Goal: Contribute content: Contribute content

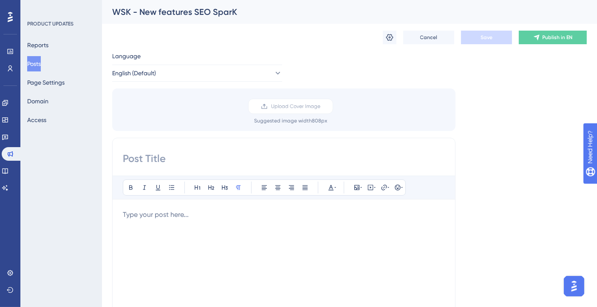
click at [41, 62] on button "Posts" at bounding box center [34, 63] width 14 height 15
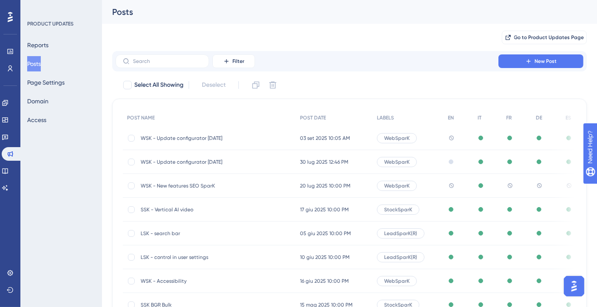
click at [193, 136] on span "WSK - Update configurator [DATE]" at bounding box center [209, 138] width 136 height 7
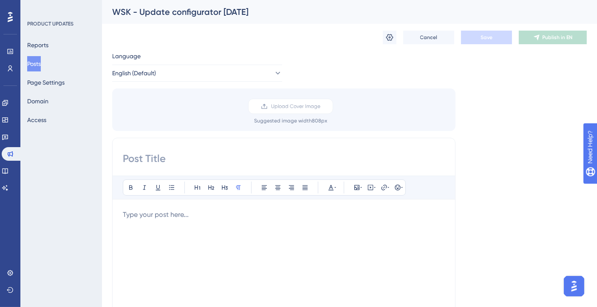
drag, startPoint x: 33, startPoint y: 59, endPoint x: 40, endPoint y: 60, distance: 6.8
click at [33, 59] on button "Posts" at bounding box center [34, 63] width 14 height 15
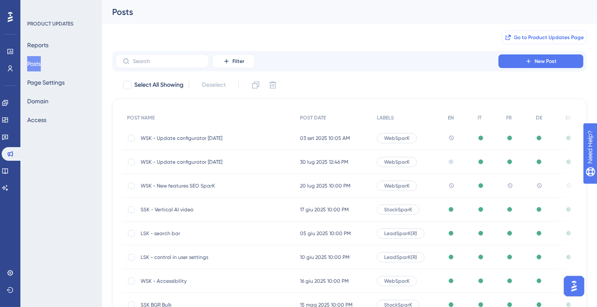
click at [527, 39] on span "Go to Product Updates Page" at bounding box center [549, 37] width 70 height 7
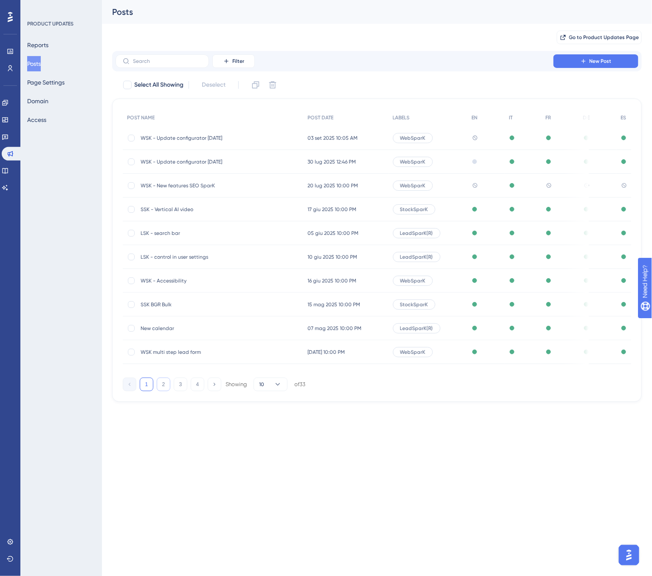
click at [167, 306] on button "2" at bounding box center [164, 385] width 14 height 14
click at [143, 306] on button "1" at bounding box center [147, 385] width 14 height 14
click at [164, 65] on label at bounding box center [162, 61] width 93 height 14
click at [164, 64] on input "text" at bounding box center [167, 61] width 69 height 6
click at [215, 62] on button "Filter" at bounding box center [233, 61] width 42 height 14
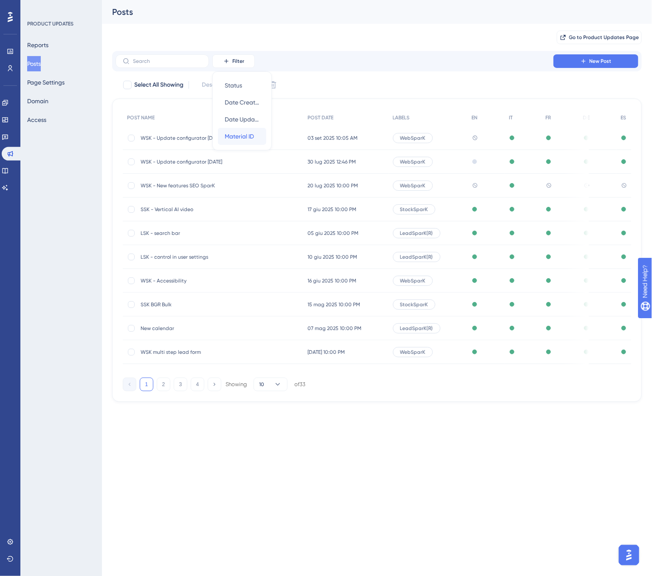
click at [243, 132] on span "Material ID" at bounding box center [239, 136] width 29 height 10
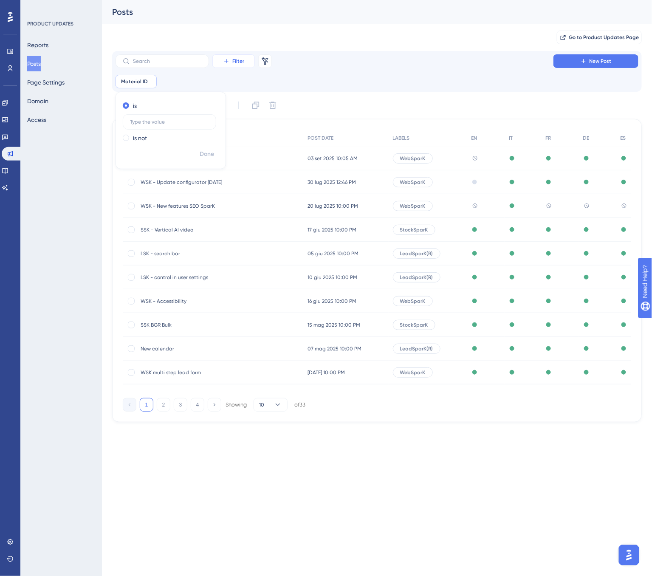
click at [238, 60] on span "Filter" at bounding box center [238, 61] width 12 height 7
click at [147, 64] on label at bounding box center [162, 61] width 93 height 14
click at [147, 64] on input "text" at bounding box center [167, 61] width 69 height 6
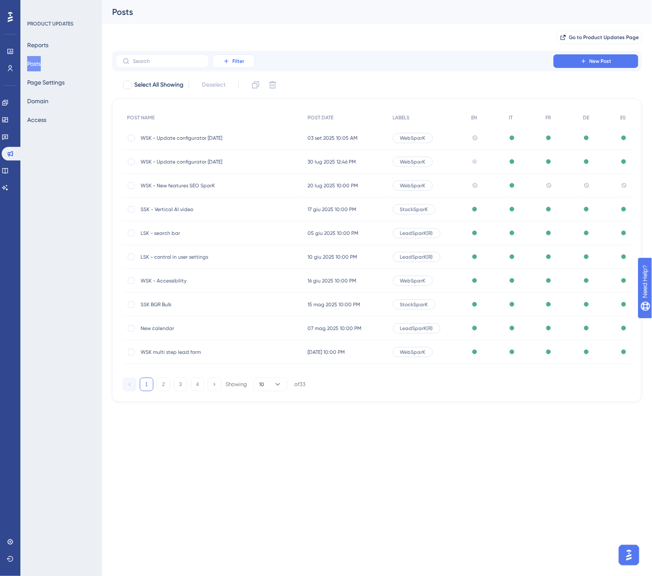
click at [226, 64] on icon at bounding box center [226, 61] width 7 height 7
click at [406, 123] on div "LABELS" at bounding box center [428, 117] width 79 height 17
click at [148, 62] on input "text" at bounding box center [167, 61] width 69 height 6
type input "SSK"
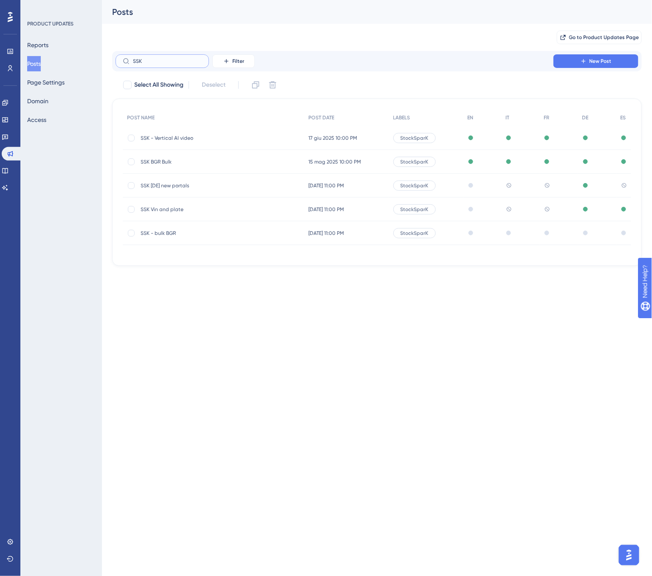
drag, startPoint x: 154, startPoint y: 59, endPoint x: 132, endPoint y: 58, distance: 21.7
click at [132, 58] on label "SSK" at bounding box center [162, 61] width 93 height 14
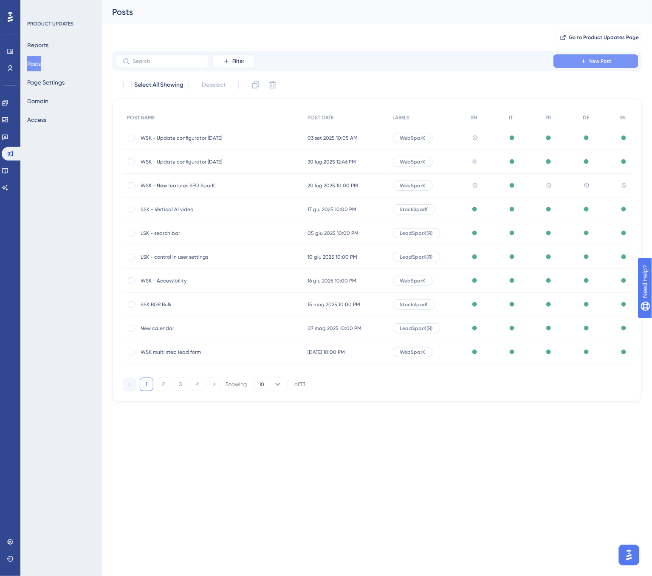
click at [567, 60] on button "New Post" at bounding box center [596, 61] width 85 height 14
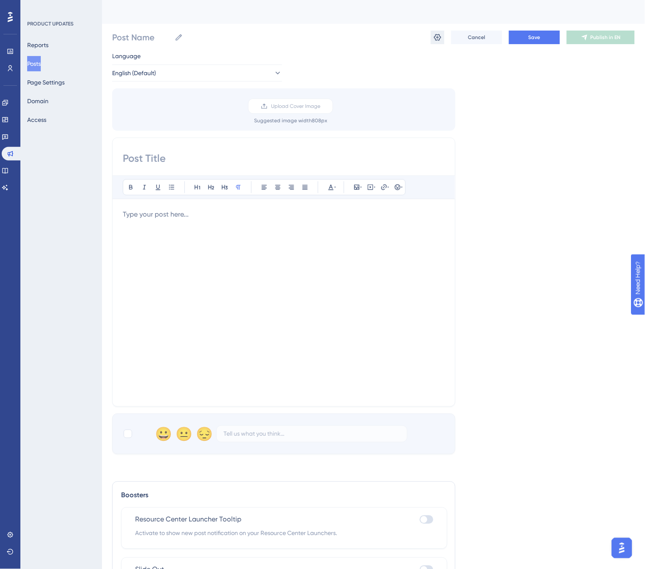
click at [439, 38] on icon at bounding box center [437, 37] width 7 height 7
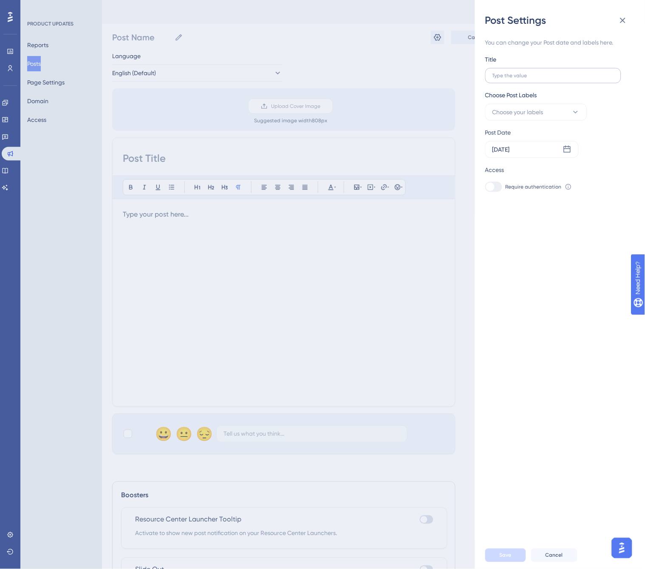
click at [535, 71] on label at bounding box center [553, 75] width 136 height 15
click at [535, 73] on input "text" at bounding box center [553, 76] width 122 height 6
type input "S"
type input "SS"
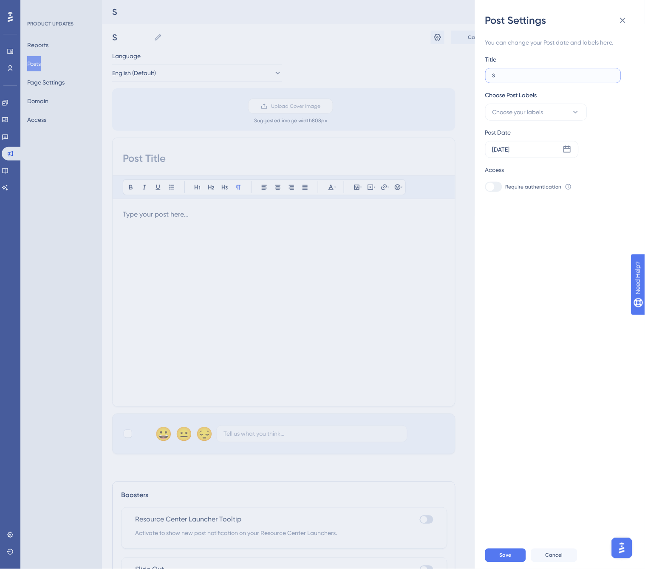
type input "SS"
type input "SSK"
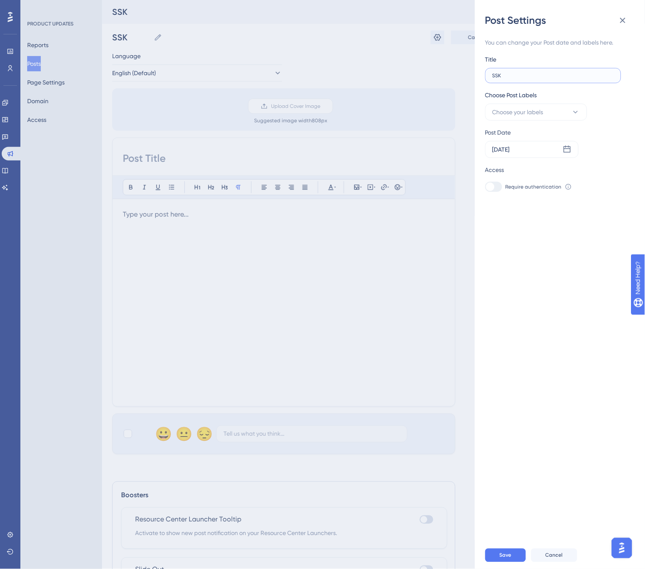
type input "SSK -"
type input "SSK - a"
type input "SSK - au"
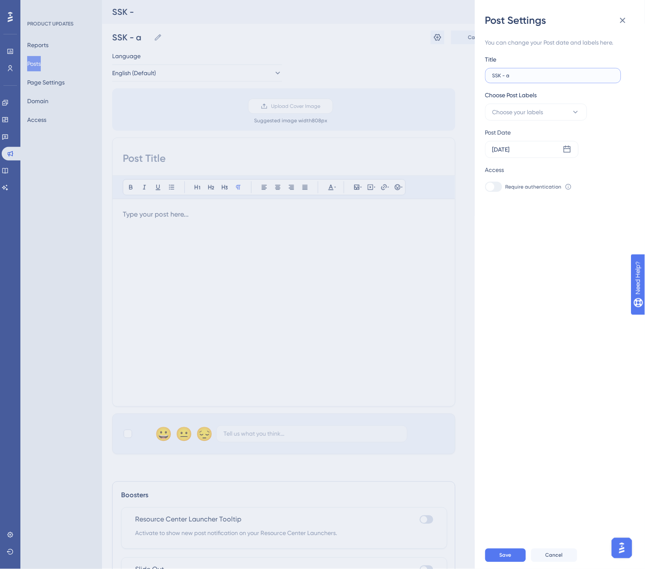
type input "SSK - au"
type input "SSK - aut"
type input "SSK - auto"
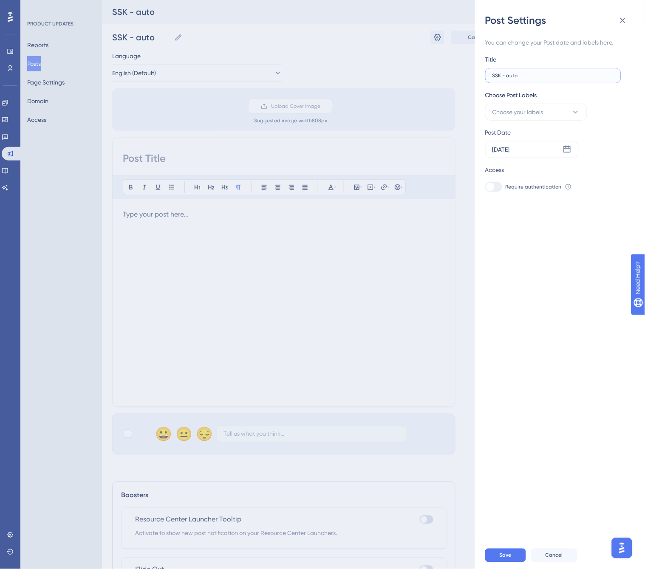
type input "SSK - autom"
type input "SSK - automa"
type input "SSK - automat"
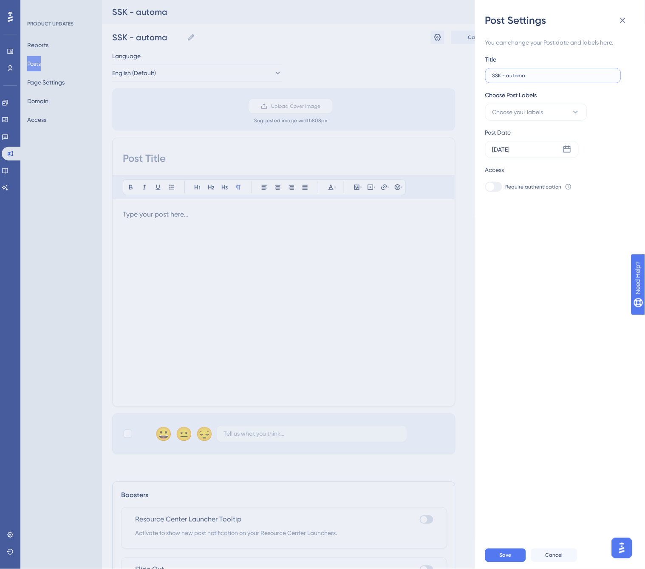
type input "SSK - automat"
type input "SSK - automati"
type input "SSK - automat"
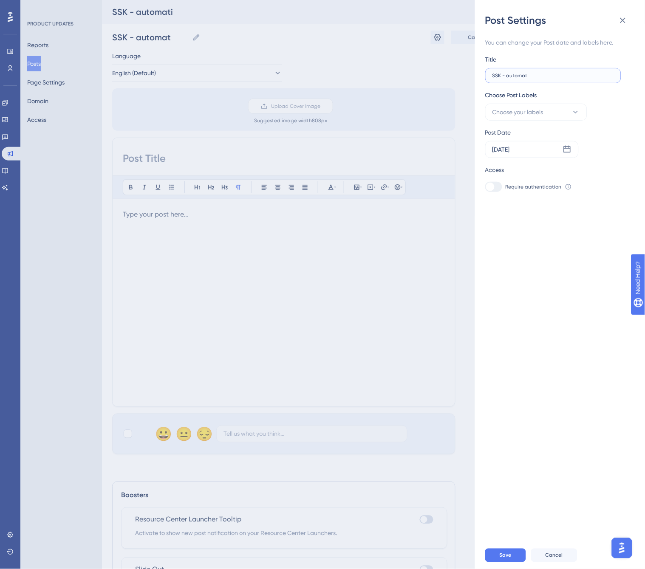
type input "SSK - automate"
type input "SSK - automate u"
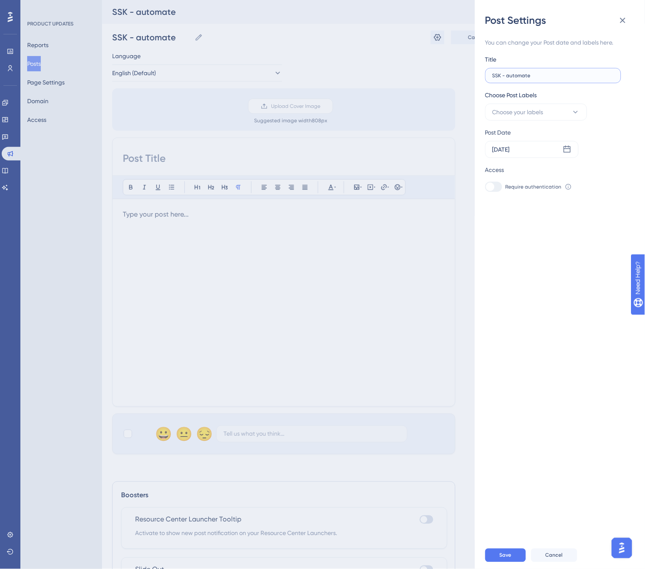
type input "SSK - automate u"
type input "SSK - automate un"
type input "SSK - automate unp"
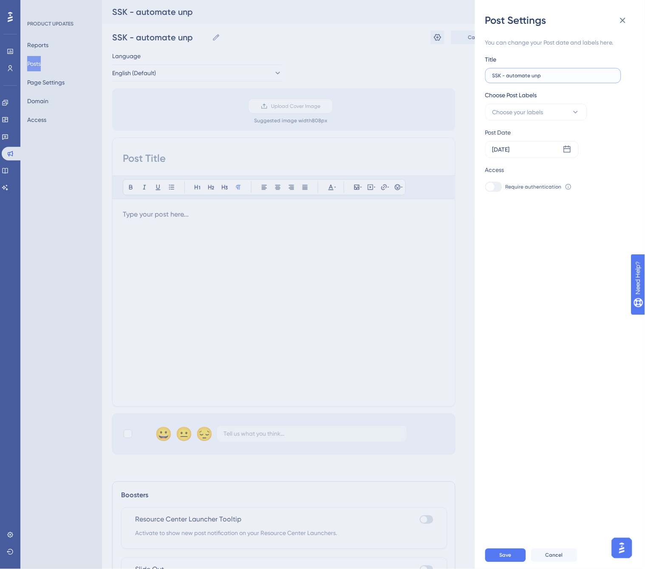
type input "SSK - automate unpu"
type input "SSK - automate unpuv"
type input "SSK - automate unpu"
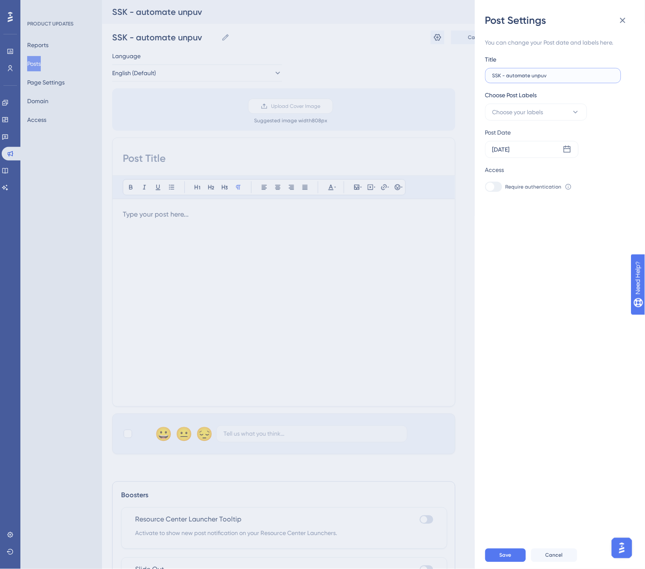
type input "SSK - automate unpu"
type input "SSK - automate unpub"
type input "SSK - automate unpubl"
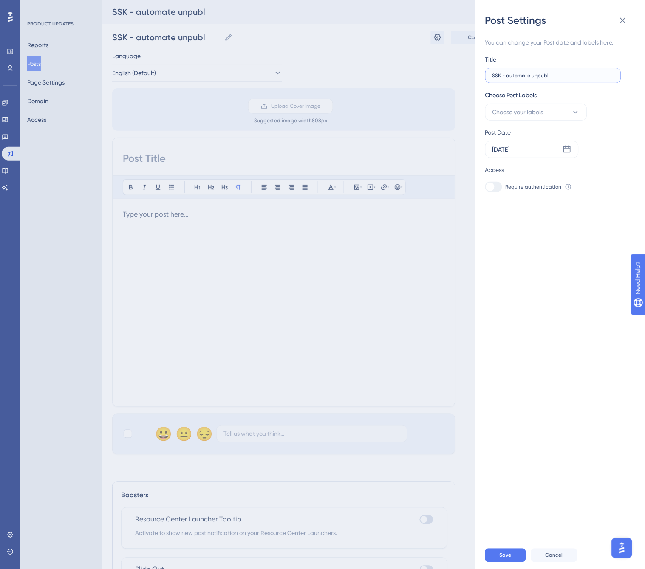
type input "SSK - automate unpubls"
type input "SSK - automate unpubl"
type input "SSK - automate unpubli"
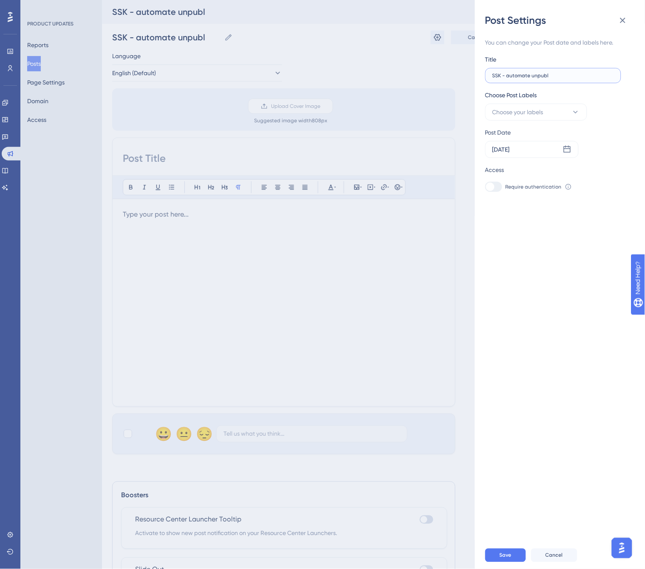
type input "SSK - automate unpubli"
type input "SSK - automate unpublis"
type input "SSK - automate unpublish"
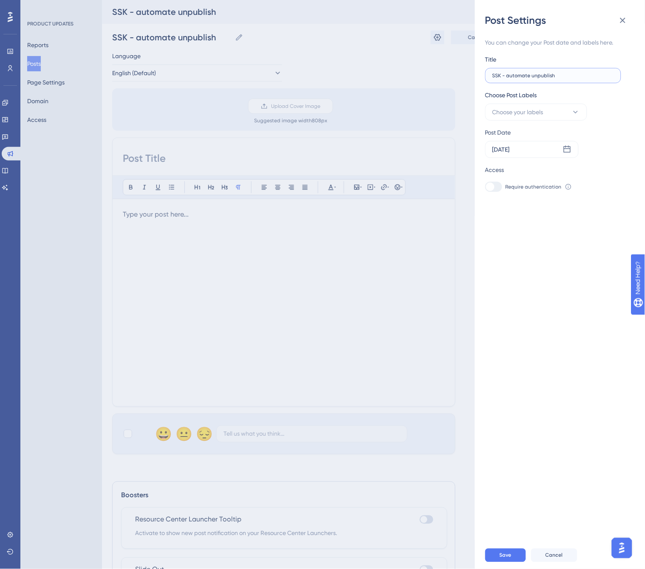
type input "SSK - automate unpublishi"
type input "SSK - automate unpublishin"
type input "SSK - automate unpublishing"
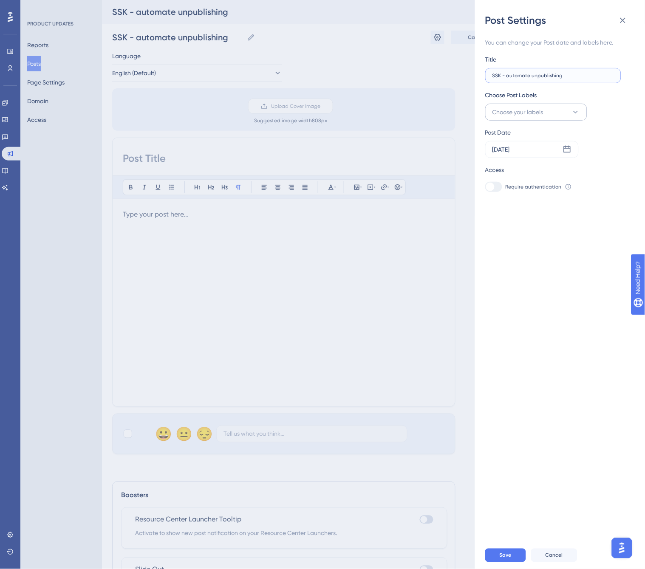
type input "SSK - automate unpublishing"
click at [562, 110] on button "Choose your labels" at bounding box center [536, 112] width 102 height 17
click at [495, 196] on div at bounding box center [495, 198] width 7 height 7
checkbox input "true"
click at [593, 139] on div "Post Date [DATE]" at bounding box center [554, 142] width 139 height 31
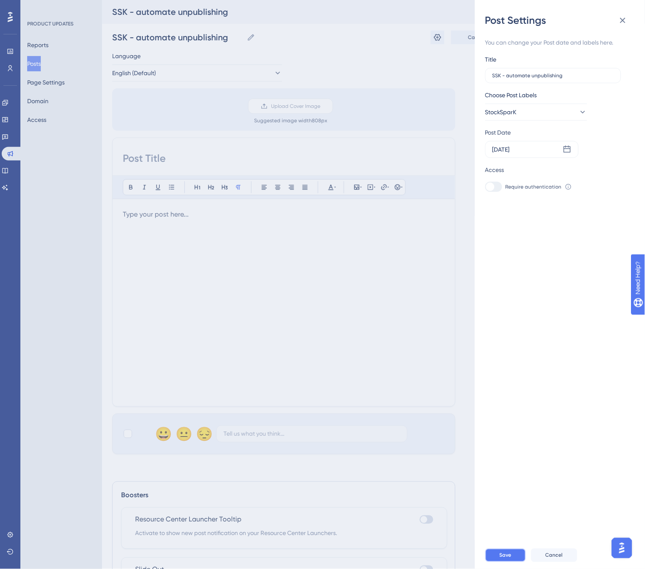
drag, startPoint x: 507, startPoint y: 563, endPoint x: 506, endPoint y: 558, distance: 5.1
click at [507, 306] on span "Save" at bounding box center [506, 555] width 12 height 7
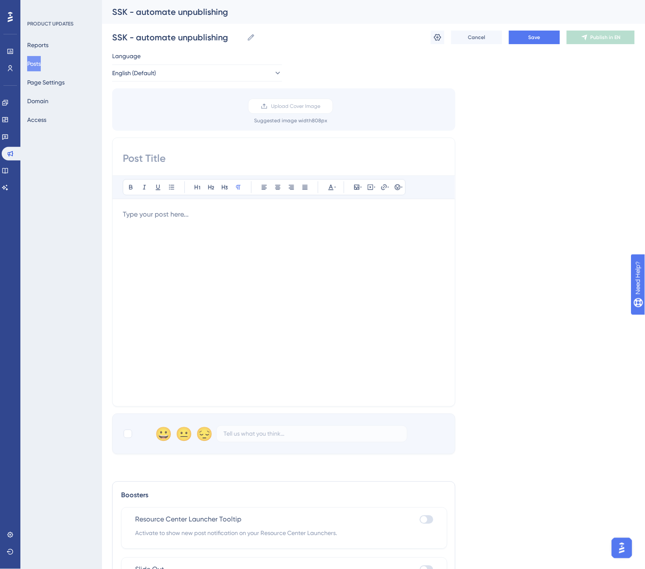
click at [133, 163] on input at bounding box center [284, 159] width 322 height 14
paste input "New setting: automate unpublishing of sold vehicles"
type input "New setting: automate unpublishing of sold vehicles"
click at [132, 219] on p at bounding box center [284, 214] width 322 height 10
click at [121, 306] on div "😀 😐 😔" at bounding box center [283, 434] width 343 height 41
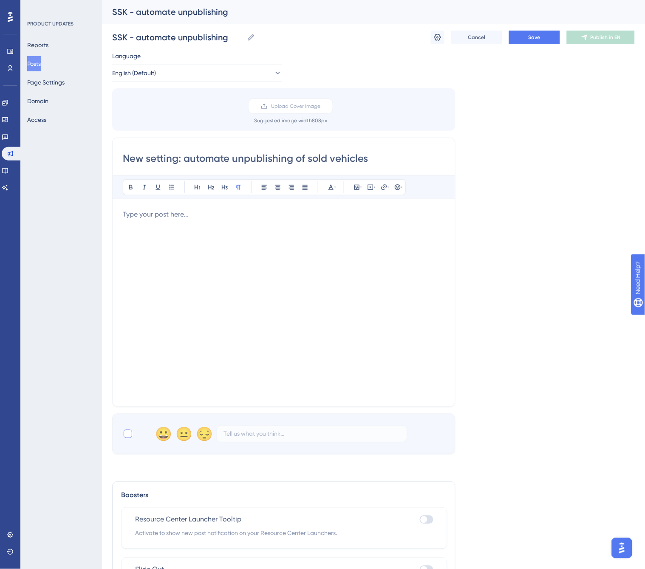
click at [126, 306] on div at bounding box center [128, 434] width 8 height 8
checkbox input "true"
click at [126, 218] on p at bounding box center [284, 214] width 322 height 10
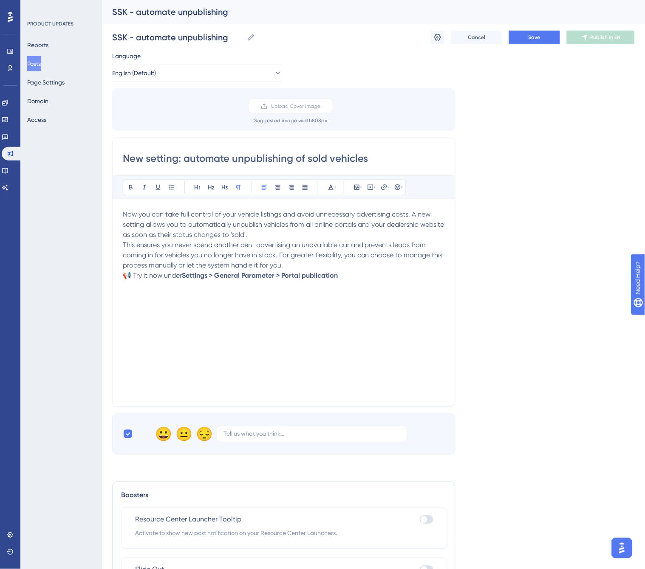
click at [288, 265] on p "This ensures you never spend another cent advertising an unavailable car and pr…" at bounding box center [284, 255] width 322 height 31
click at [414, 213] on span "Now you can take full control of your vehicle listings and avoid unnecessary ad…" at bounding box center [284, 224] width 323 height 28
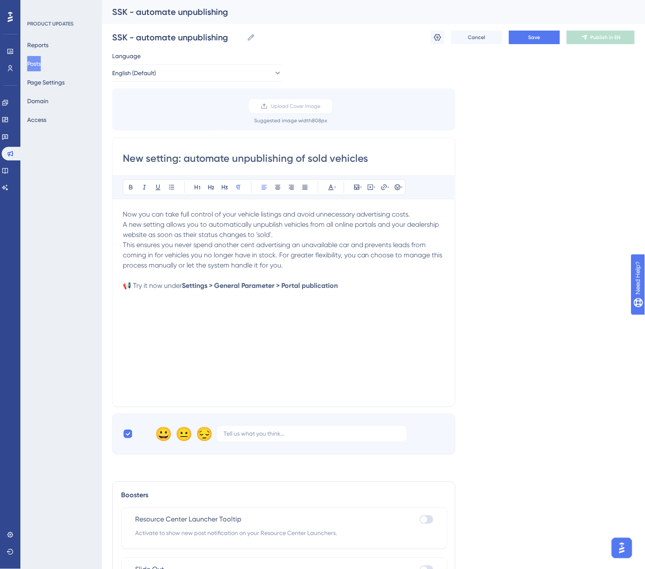
drag, startPoint x: 279, startPoint y: 235, endPoint x: 122, endPoint y: 224, distance: 156.8
click at [123, 224] on p "A new setting allows you to automatically unpublish vehicles from all online po…" at bounding box center [284, 230] width 322 height 20
click at [127, 187] on button at bounding box center [131, 187] width 12 height 12
click at [260, 306] on div "Now you can take full control of your vehicle listings and avoid unnecessary ad…" at bounding box center [284, 302] width 322 height 187
click at [538, 35] on span "Save" at bounding box center [535, 37] width 12 height 7
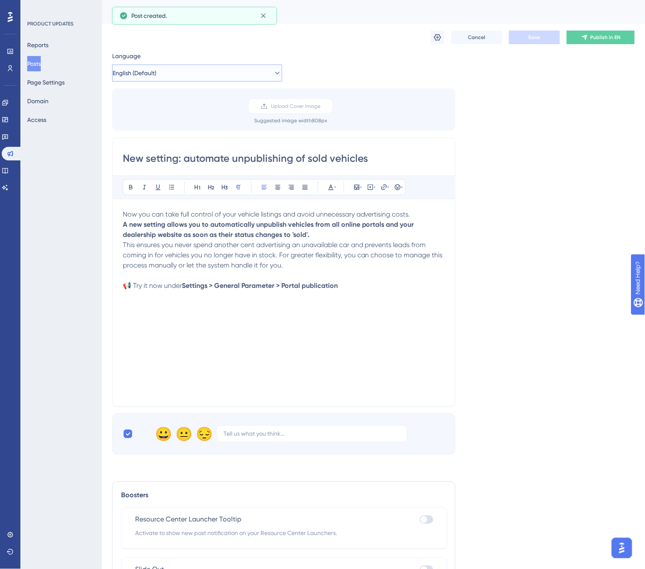
click at [220, 75] on button "English (Default)" at bounding box center [197, 73] width 170 height 17
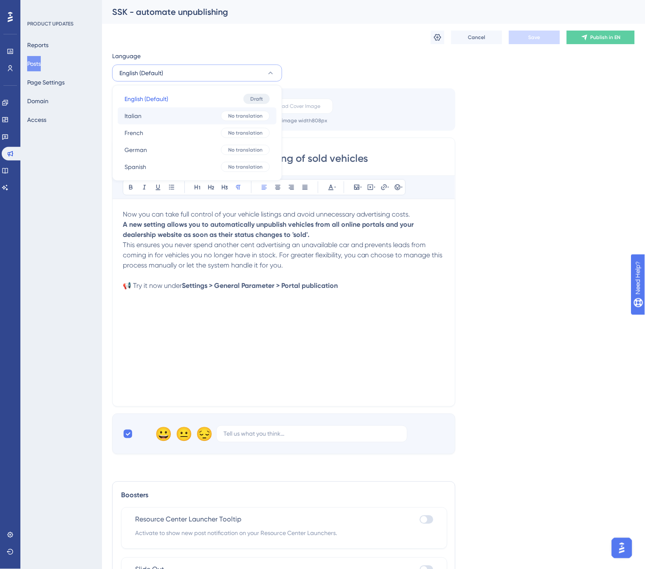
click at [179, 120] on button "Italian Italian No translation" at bounding box center [197, 116] width 159 height 17
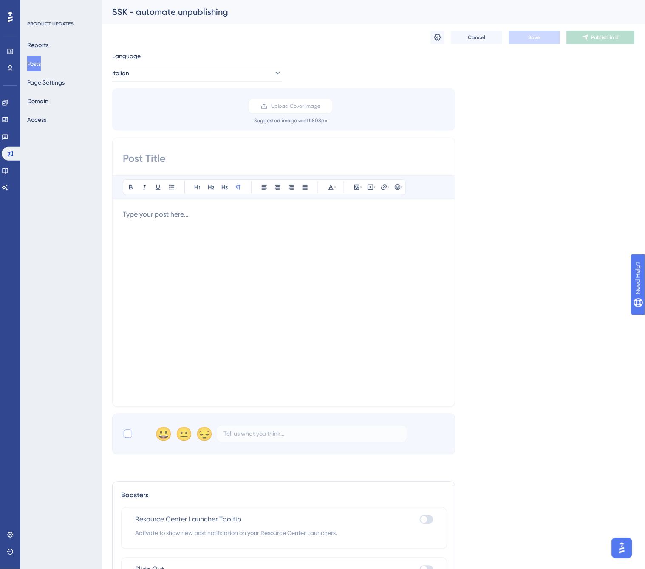
click at [128, 306] on div at bounding box center [128, 434] width 8 height 8
checkbox input "true"
click at [217, 158] on input at bounding box center [284, 159] width 322 height 14
paste input "Nuova impostazione: rimozione automatica degli annunci dei veicoli venduti"
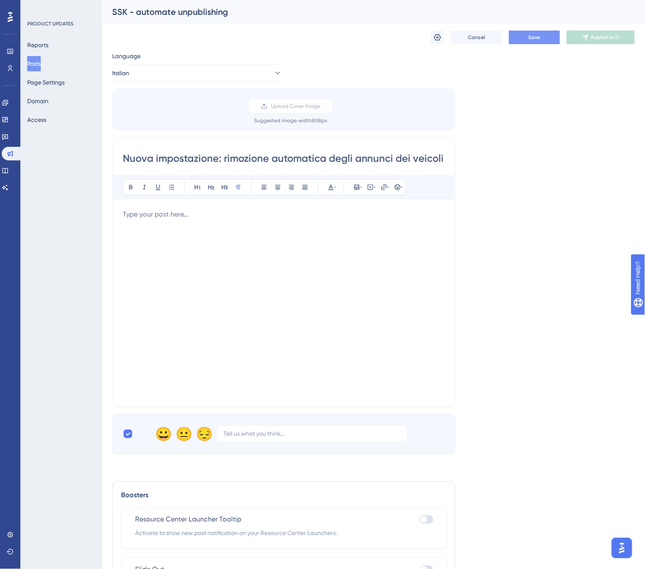
drag, startPoint x: 190, startPoint y: 153, endPoint x: 46, endPoint y: 166, distance: 145.0
click at [102, 166] on div "Performance Users Engagement Widgets Feedback Product Updates Knowledge Base AI…" at bounding box center [373, 314] width 543 height 629
type input "Nuova impostazione: rimozione automatica degli annunci dei veicoli venduti"
click at [188, 210] on p at bounding box center [284, 214] width 322 height 10
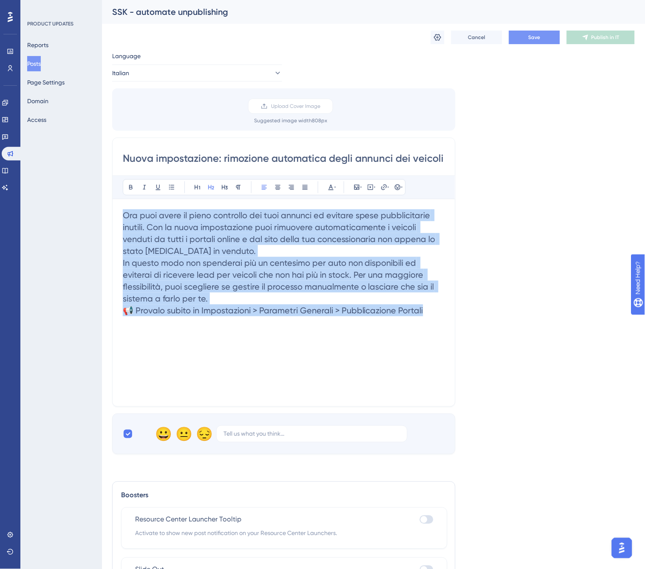
drag, startPoint x: 432, startPoint y: 311, endPoint x: 117, endPoint y: 207, distance: 331.6
click at [117, 207] on div "Nuova impostazione: rimozione automatica degli annunci dei veicoli venduti Bold…" at bounding box center [283, 272] width 343 height 269
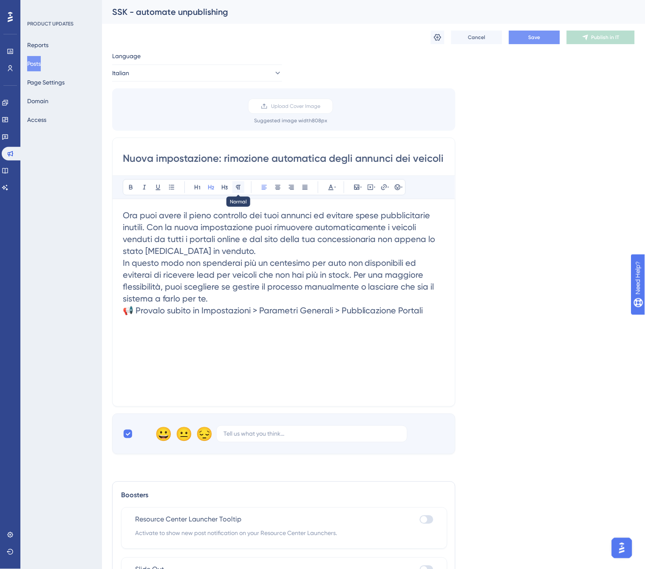
click at [242, 186] on button at bounding box center [238, 187] width 12 height 12
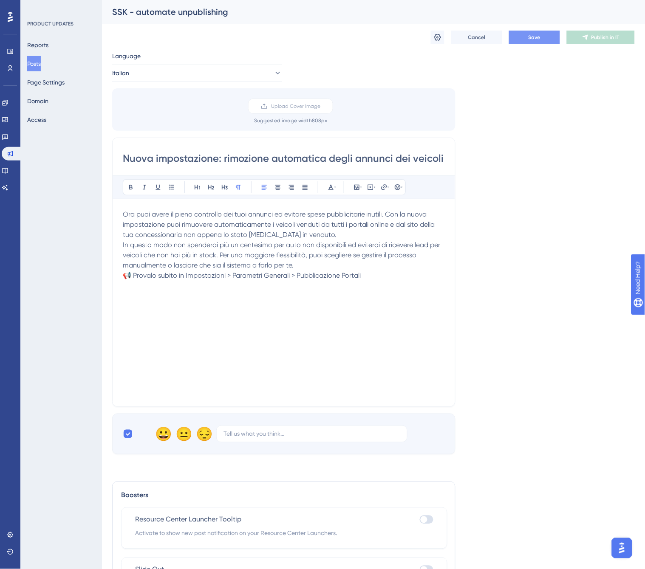
click at [272, 291] on div "Ora puoi avere il pieno controllo dei tuoi annunci ed evitare spese pubblicitar…" at bounding box center [284, 302] width 322 height 187
click at [315, 263] on p "In questo modo non spenderai più un centesimo per auto non disponibili ed evite…" at bounding box center [284, 255] width 322 height 31
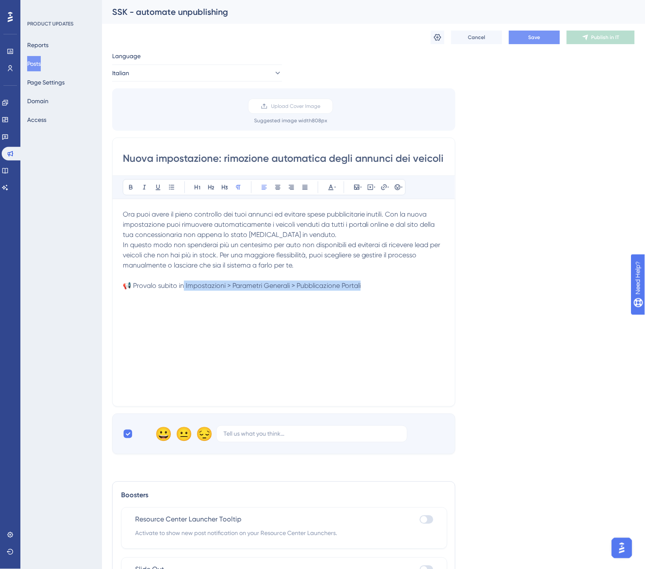
drag, startPoint x: 376, startPoint y: 283, endPoint x: 184, endPoint y: 289, distance: 192.1
click at [184, 289] on p "📢 Provalo subito in Impostazioni > Parametri Generali > Pubblicazione Portali" at bounding box center [284, 286] width 322 height 10
click at [125, 183] on button at bounding box center [131, 187] width 12 height 12
click at [374, 306] on div "Ora puoi avere il pieno controllo dei tuoi annunci ed evitare spese pubblicitar…" at bounding box center [284, 302] width 322 height 187
click at [386, 213] on span "Ora puoi avere il pieno controllo dei tuoi annunci ed evitare spese pubblicitar…" at bounding box center [280, 224] width 314 height 28
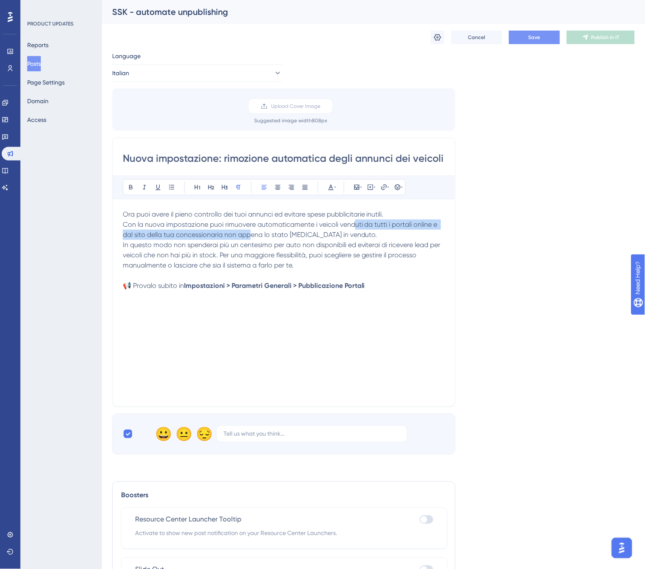
drag, startPoint x: 347, startPoint y: 226, endPoint x: 249, endPoint y: 232, distance: 97.5
click at [249, 232] on p "Con la nuova impostazione puoi rimuovere automaticamente i veicoli venduti da t…" at bounding box center [284, 230] width 322 height 20
click at [317, 235] on span "Con la nuova impostazione puoi rimuovere automaticamente i veicoli venduti da t…" at bounding box center [281, 230] width 317 height 18
click at [322, 233] on span "Con la nuova impostazione puoi rimuovere automaticamente i veicoli venduti da t…" at bounding box center [281, 230] width 317 height 18
click at [348, 235] on span "Con la nuova impostazione puoi rimuovere automaticamente i veicoli venduti da t…" at bounding box center [281, 230] width 317 height 18
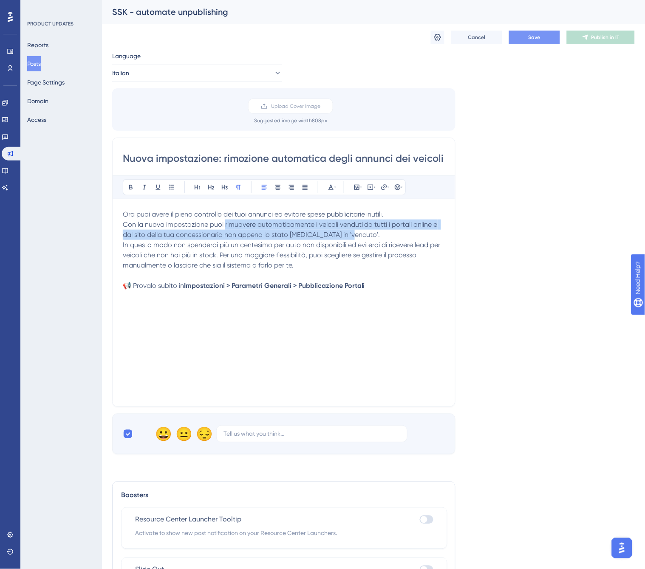
drag, startPoint x: 356, startPoint y: 235, endPoint x: 224, endPoint y: 226, distance: 131.6
click at [224, 226] on p "Con la nuova impostazione puoi rimuovere automaticamente i veicoli venduti da t…" at bounding box center [284, 230] width 322 height 20
click at [130, 188] on icon at bounding box center [130, 187] width 7 height 7
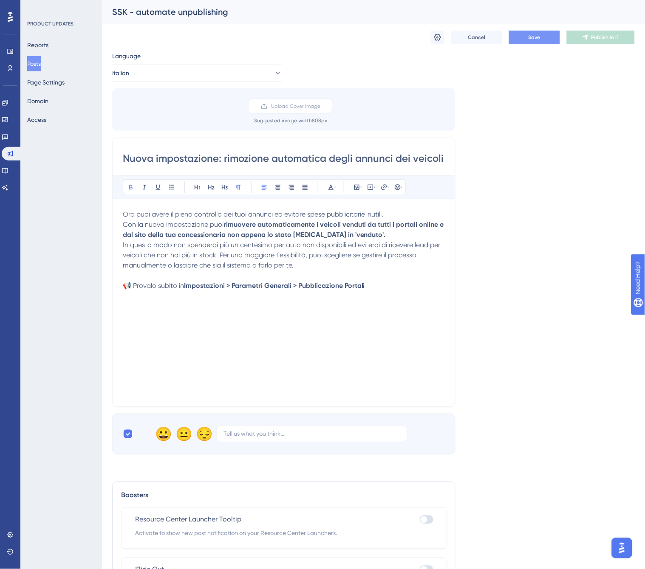
click at [382, 297] on div "Ora puoi avere il pieno controllo dei tuoi annunci ed evitare spese pubblicitar…" at bounding box center [284, 302] width 322 height 187
click at [546, 40] on button "Save" at bounding box center [534, 38] width 51 height 14
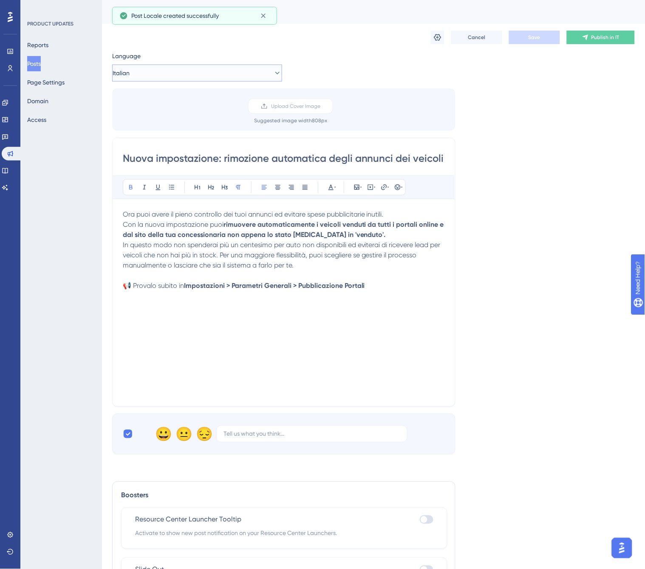
click at [227, 75] on button "Italian" at bounding box center [197, 73] width 170 height 17
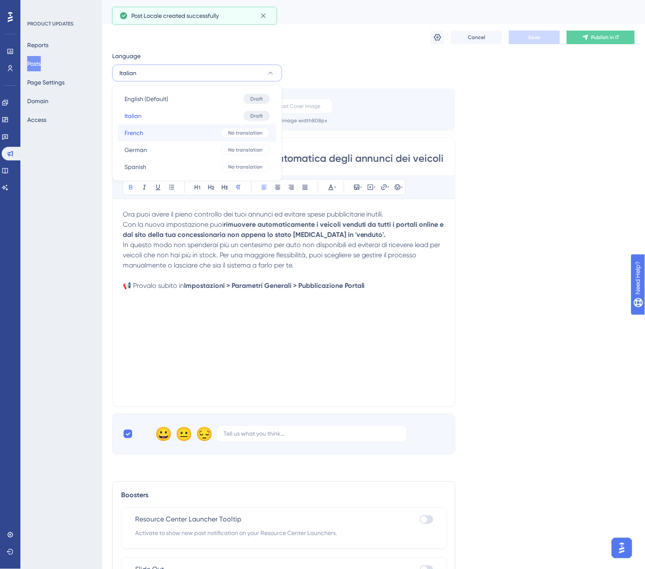
click at [188, 134] on button "French French No translation" at bounding box center [197, 133] width 159 height 17
checkbox input "false"
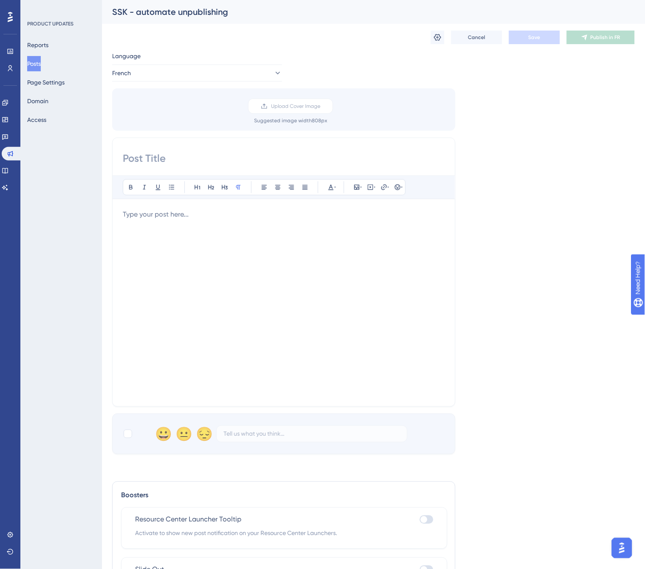
click at [232, 163] on input at bounding box center [284, 159] width 322 height 14
paste input "Nouvelle option : désactivation automatique des véhicules vendus"
type input "Nouvelle option : désactivation automatique des véhicules vendus"
click at [189, 221] on div at bounding box center [284, 302] width 322 height 187
click at [130, 220] on div at bounding box center [284, 302] width 322 height 187
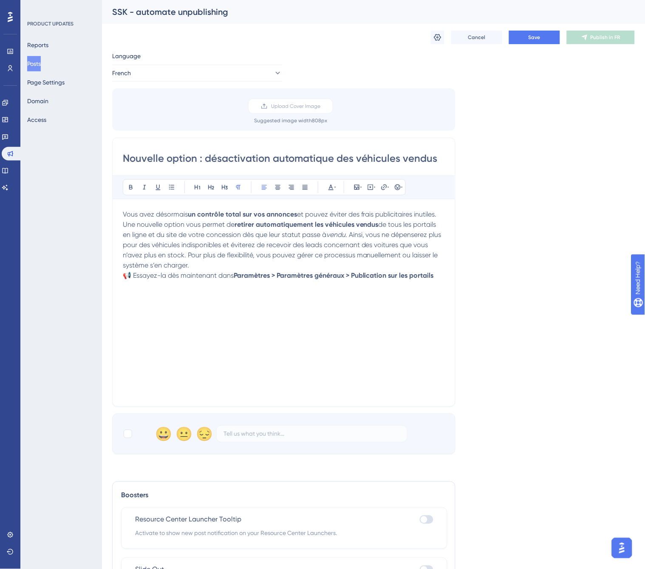
click at [201, 272] on span "📢 Essayez-la dès maintenant dans" at bounding box center [178, 276] width 111 height 8
click at [198, 263] on p "Vous avez désormais un contrôle total sur vos annonces et pouvez éviter des fra…" at bounding box center [284, 239] width 322 height 61
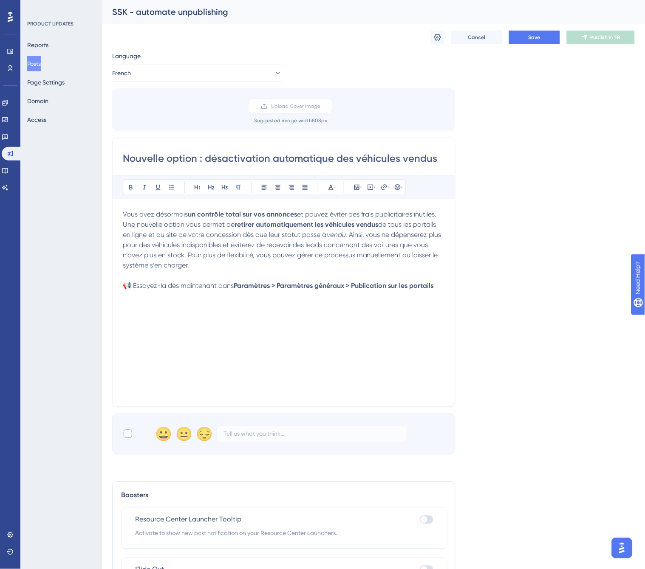
click at [129, 306] on div at bounding box center [128, 434] width 8 height 8
click at [530, 39] on span "Save" at bounding box center [535, 37] width 12 height 7
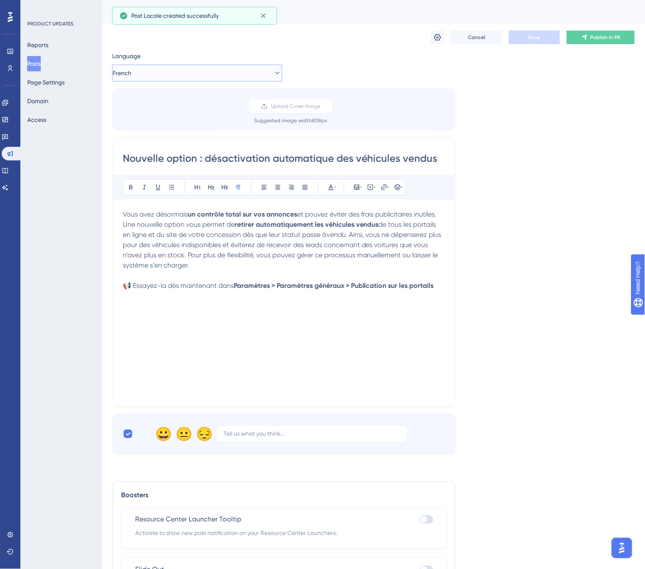
click at [229, 67] on button "French" at bounding box center [197, 73] width 170 height 17
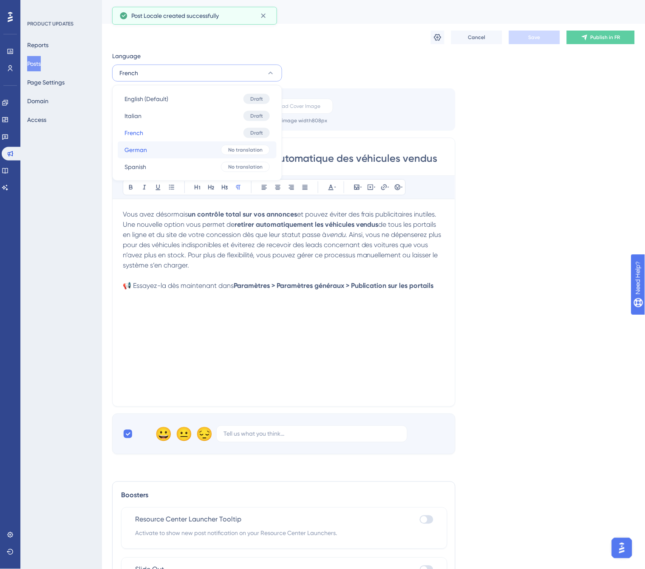
click at [141, 152] on span "German" at bounding box center [136, 150] width 23 height 10
checkbox input "false"
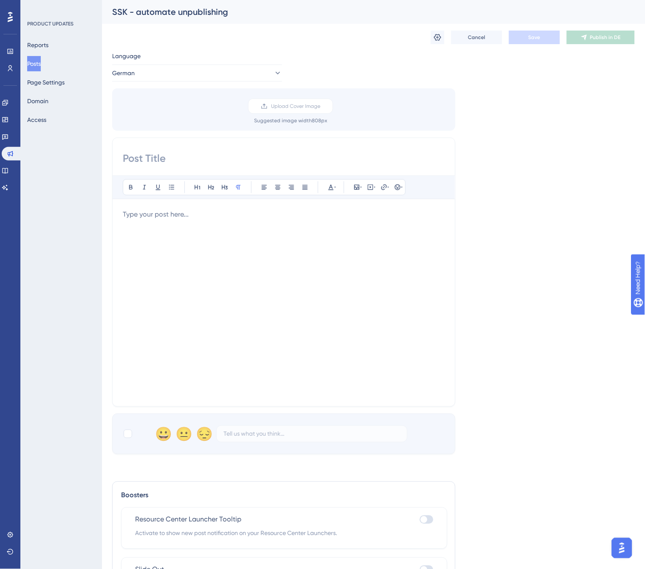
drag, startPoint x: 177, startPoint y: 151, endPoint x: 177, endPoint y: 158, distance: 7.2
click at [177, 151] on div "Bold Italic Underline Bullet Point Heading 1 Heading 2 Heading 3 Normal Align L…" at bounding box center [283, 272] width 343 height 269
click at [173, 162] on input at bounding box center [284, 159] width 322 height 14
paste input "Neue Funktion: Automatische Deaktivierung verkaufter Fahrzeuge"
type input "Neue Funktion: Automatische Deaktivierung verkaufter Fahrzeuge"
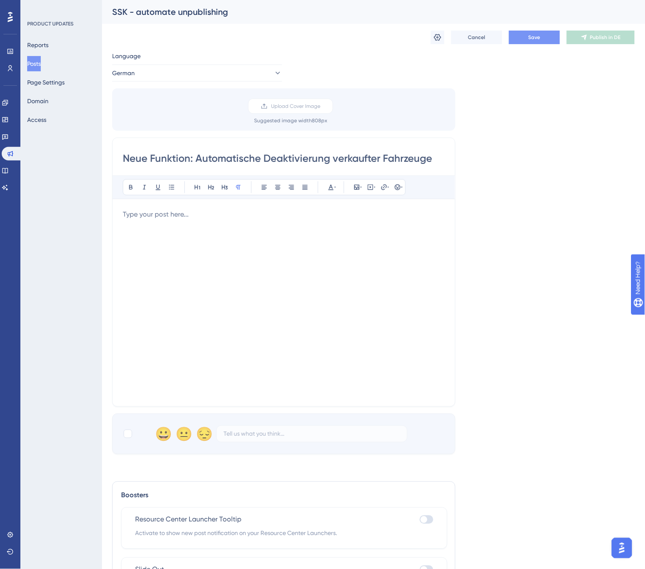
click at [156, 218] on p at bounding box center [284, 214] width 322 height 10
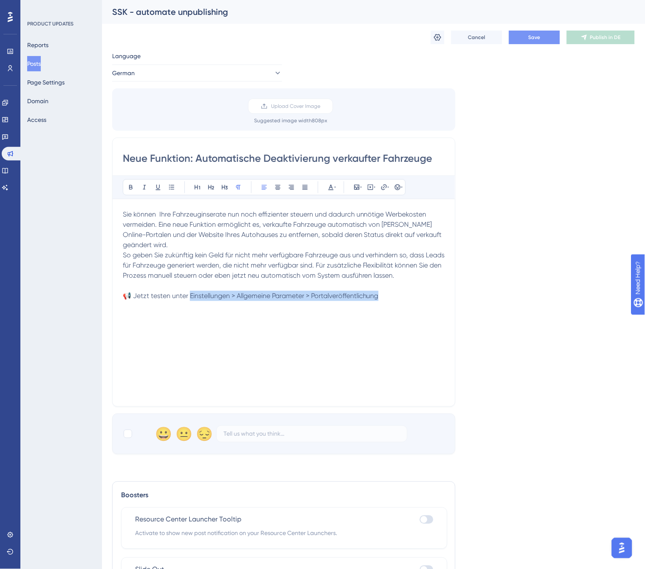
drag, startPoint x: 359, startPoint y: 294, endPoint x: 192, endPoint y: 295, distance: 167.9
click at [192, 295] on p "📢 Jetzt testen unter Einstellungen > Allgemeine Parameter > Portalveröffentlich…" at bounding box center [284, 296] width 322 height 10
click at [130, 184] on icon at bounding box center [130, 187] width 7 height 7
click at [127, 306] on div at bounding box center [128, 434] width 8 height 8
checkbox input "true"
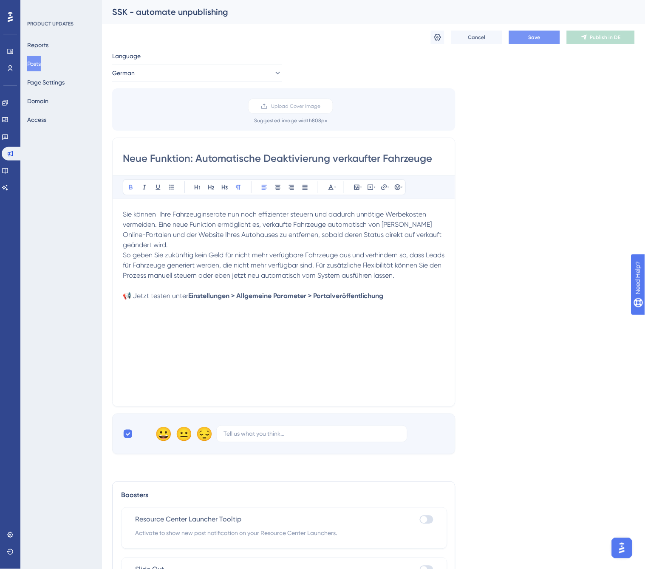
click at [536, 40] on span "Save" at bounding box center [535, 37] width 12 height 7
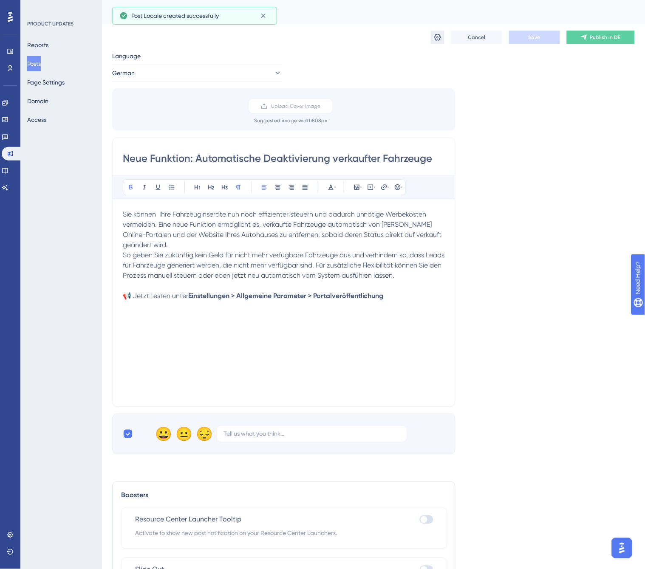
click at [439, 37] on icon at bounding box center [437, 37] width 8 height 8
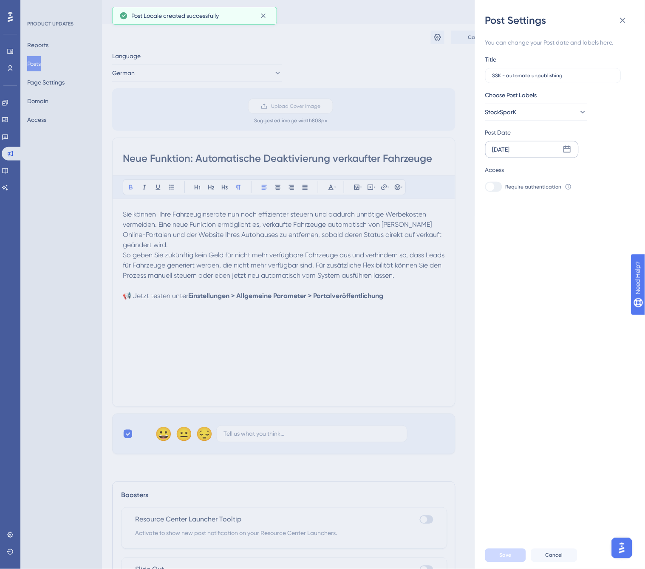
click at [543, 150] on div "[DATE]" at bounding box center [531, 149] width 93 height 17
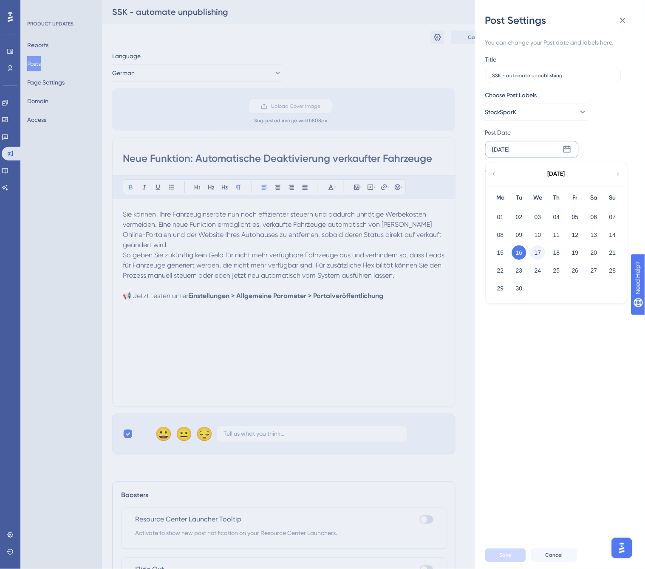
click at [543, 251] on button "17" at bounding box center [538, 253] width 14 height 14
click at [501, 306] on span "Save" at bounding box center [506, 555] width 12 height 7
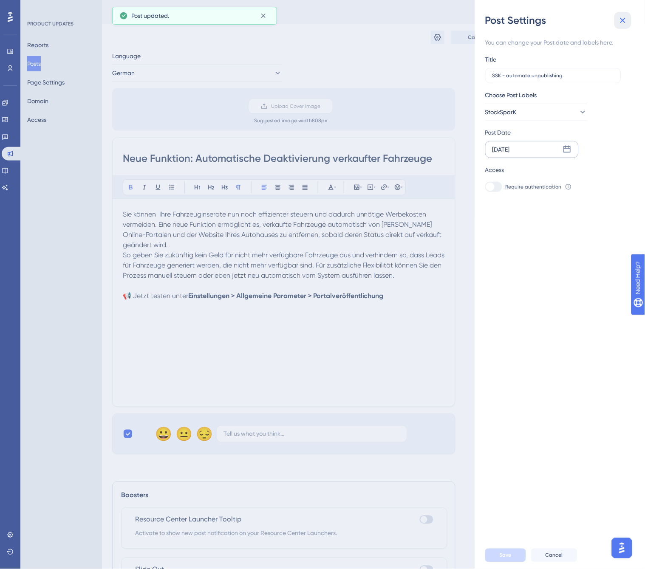
click at [597, 20] on icon at bounding box center [623, 21] width 6 height 6
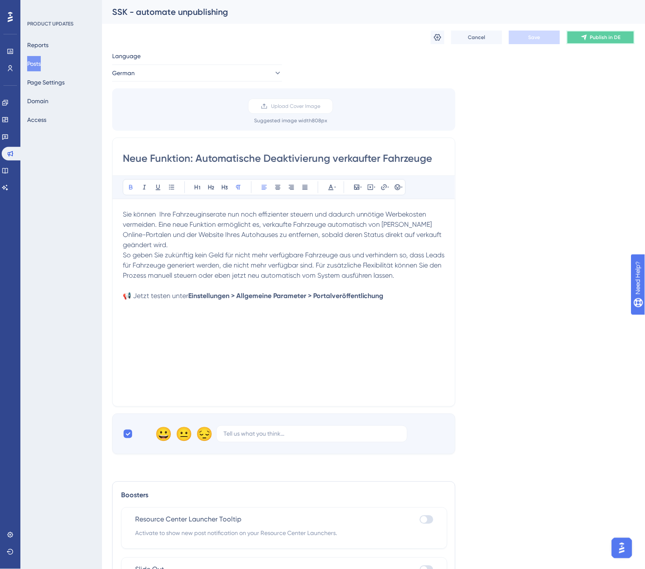
click at [589, 35] on button "Publish in DE" at bounding box center [601, 38] width 68 height 14
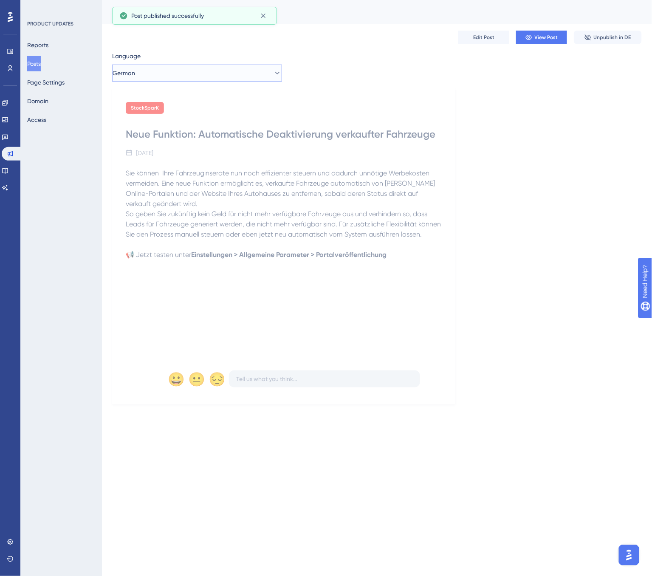
click at [165, 74] on button "German" at bounding box center [197, 73] width 170 height 17
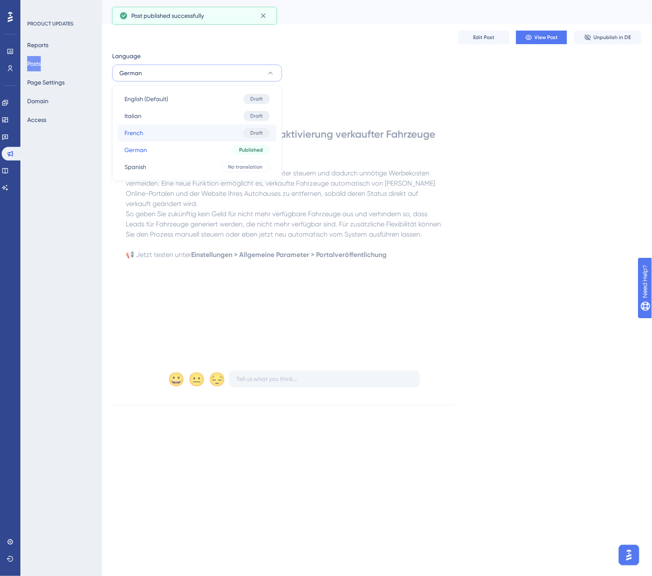
click at [164, 141] on button "French French Draft" at bounding box center [197, 133] width 159 height 17
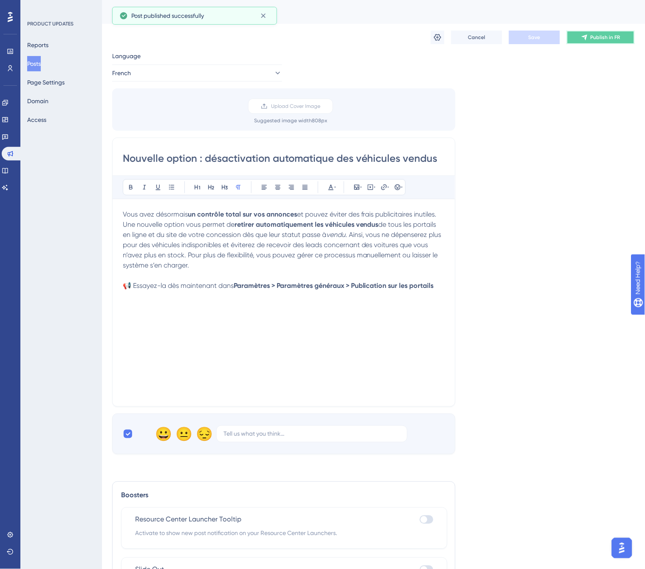
click at [595, 34] on span "Publish in FR" at bounding box center [606, 37] width 30 height 7
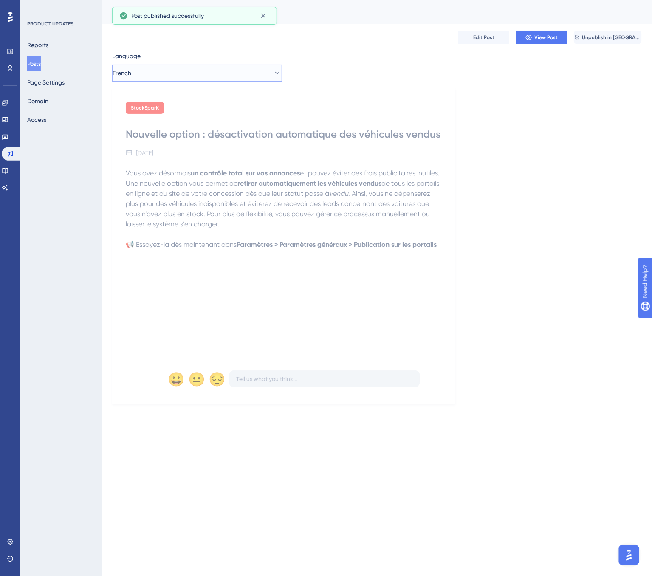
click at [218, 79] on button "French" at bounding box center [197, 73] width 170 height 17
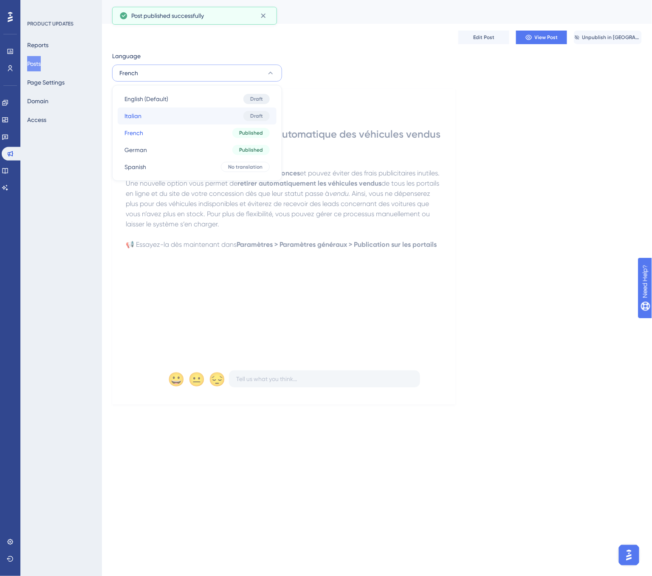
click at [209, 115] on button "Italian Italian Draft" at bounding box center [197, 116] width 159 height 17
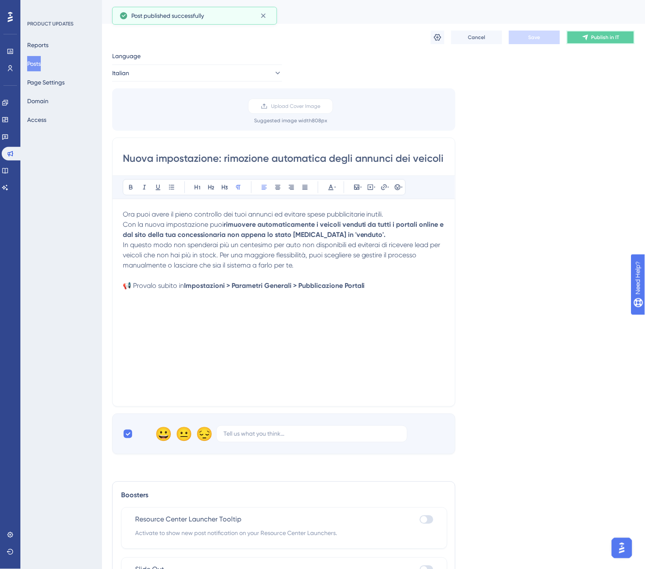
click at [589, 33] on button "Publish in IT" at bounding box center [601, 38] width 68 height 14
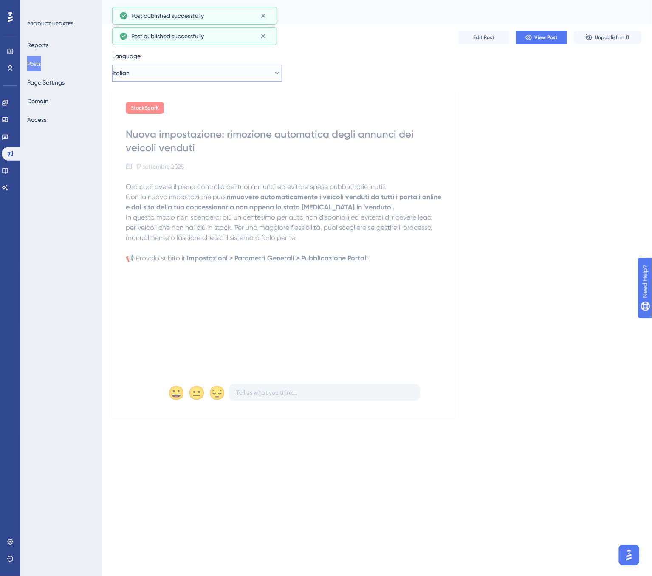
click at [204, 68] on button "Italian" at bounding box center [197, 73] width 170 height 17
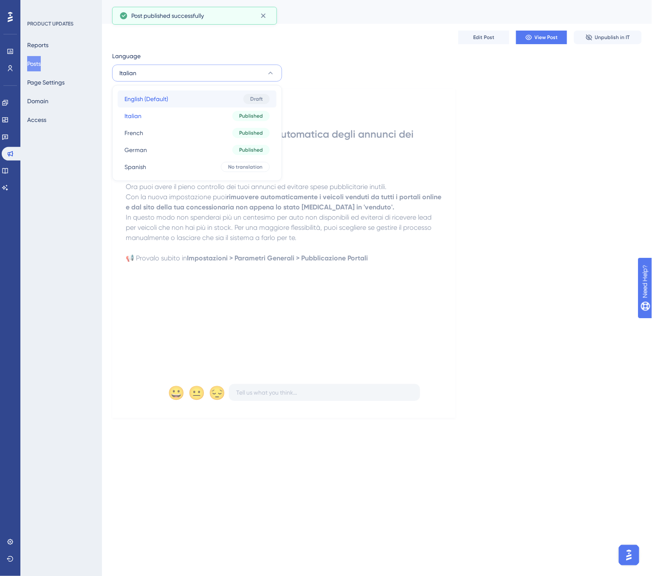
click at [201, 96] on button "English (Default) English (Default) Draft" at bounding box center [197, 99] width 159 height 17
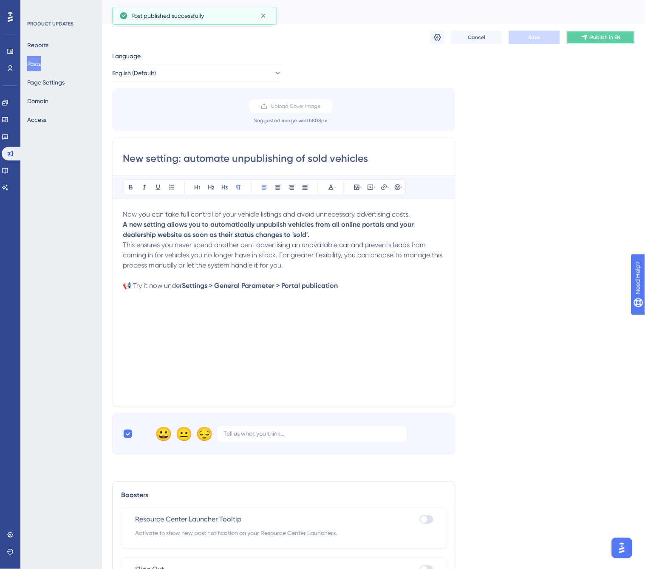
click at [597, 39] on span "Publish in EN" at bounding box center [606, 37] width 30 height 7
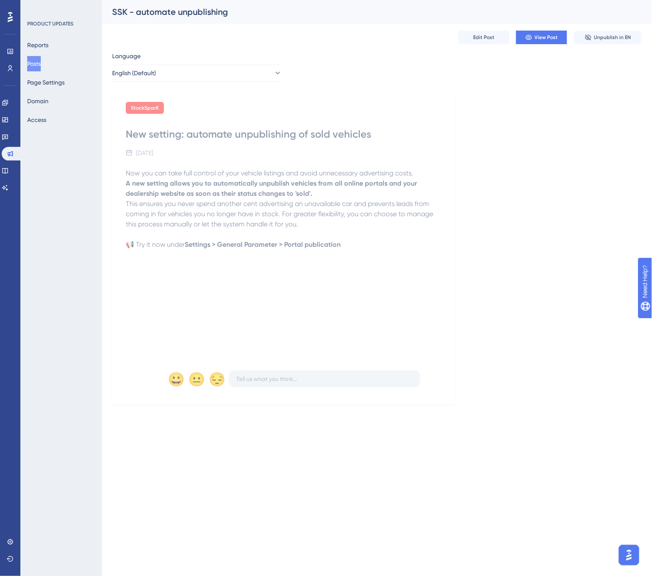
click at [35, 61] on button "Posts" at bounding box center [34, 63] width 14 height 15
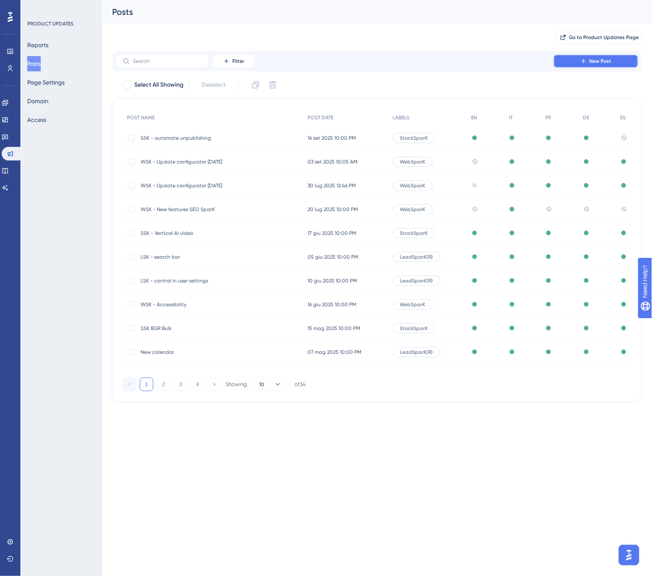
click at [597, 62] on button "New Post" at bounding box center [596, 61] width 85 height 14
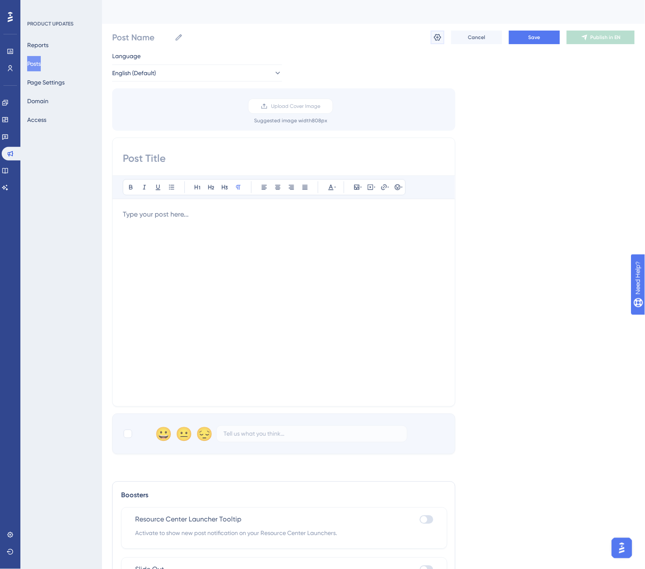
click at [438, 39] on icon at bounding box center [437, 37] width 8 height 8
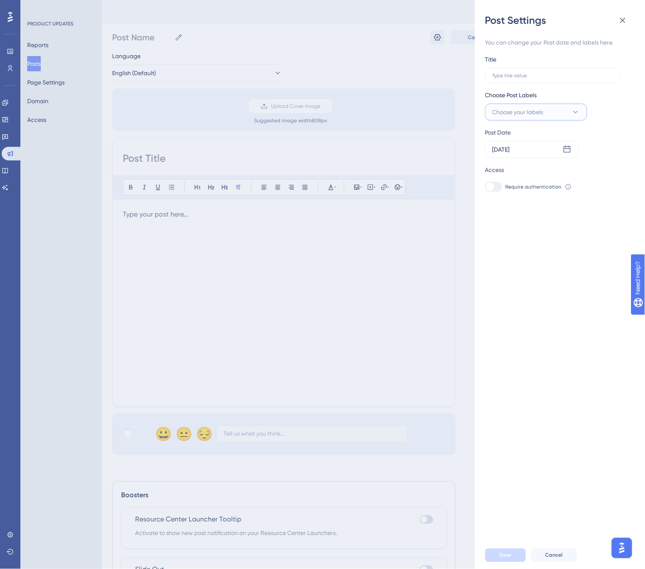
click at [526, 110] on span "Choose your labels" at bounding box center [517, 112] width 51 height 10
click at [493, 198] on div at bounding box center [495, 198] width 7 height 7
checkbox input "true"
click at [519, 73] on input "text" at bounding box center [553, 76] width 122 height 6
click at [510, 150] on div "[DATE]" at bounding box center [500, 149] width 17 height 10
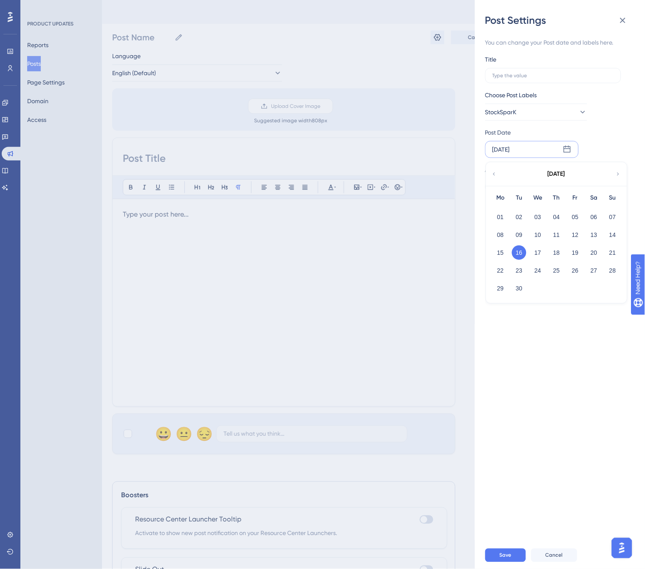
click at [510, 150] on div "[DATE]" at bounding box center [500, 149] width 17 height 10
click at [518, 76] on input "text" at bounding box center [553, 76] width 122 height 6
type input "S"
type input "SS"
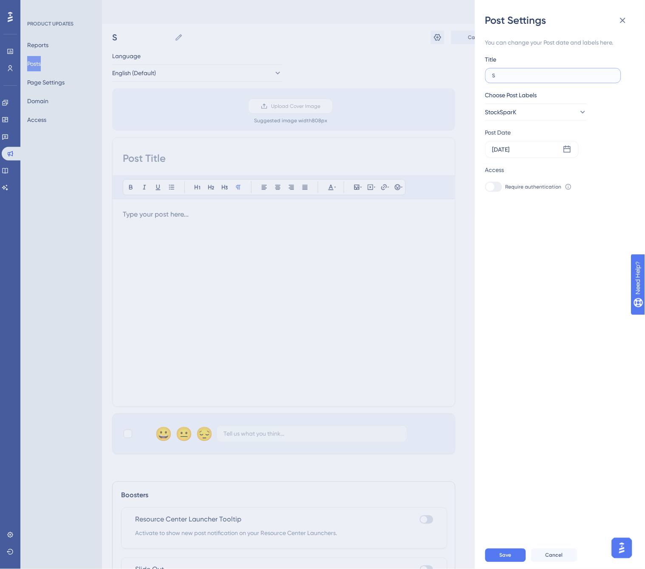
type input "SS"
type input "SSK"
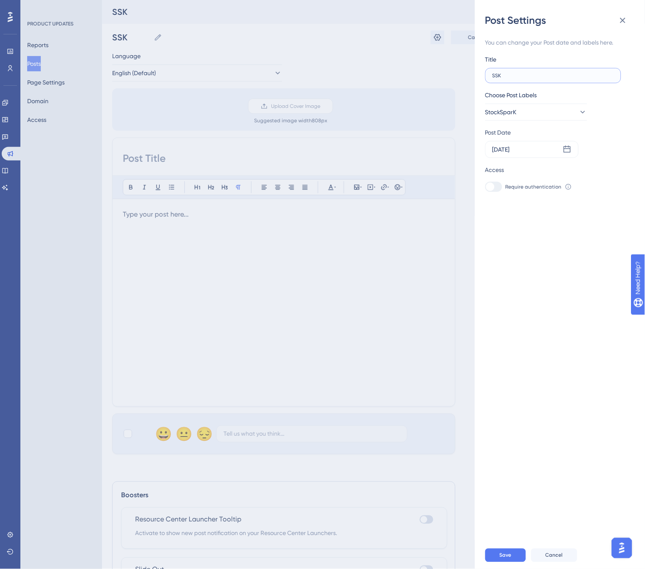
type input "SSK -"
type input "SSK - 9"
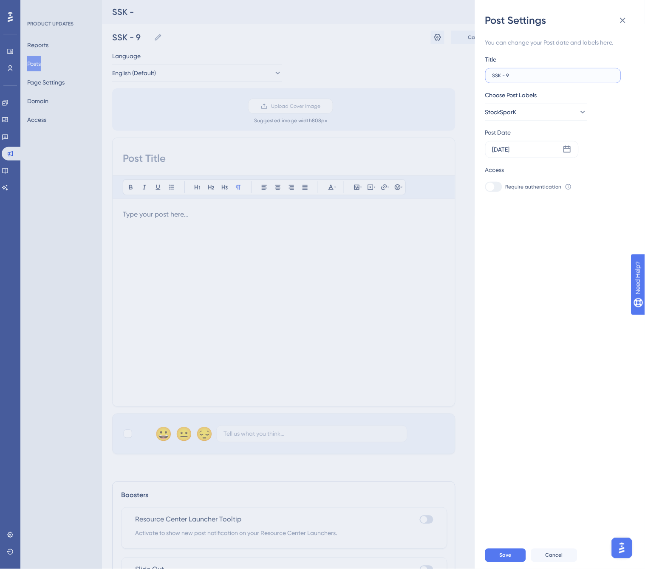
type input "SSK - 9"
type input "SSK - 9 n"
type input "SSK - 9 ne"
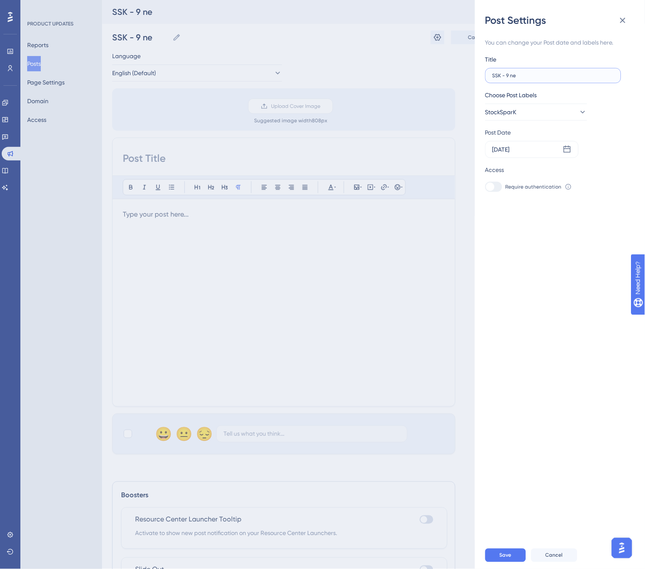
type input "SSK - 9 new"
type input "SSK - 9 new B"
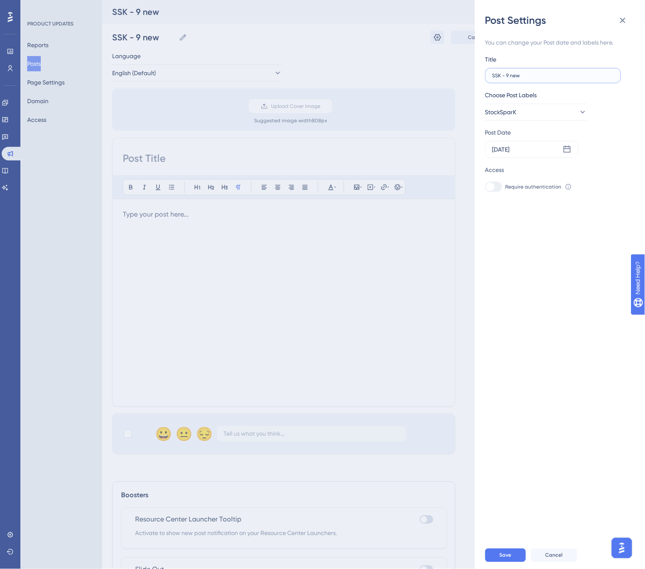
type input "SSK - 9 new B"
type input "SSK - 9 new BG"
type input "SSK - 9 new BGR"
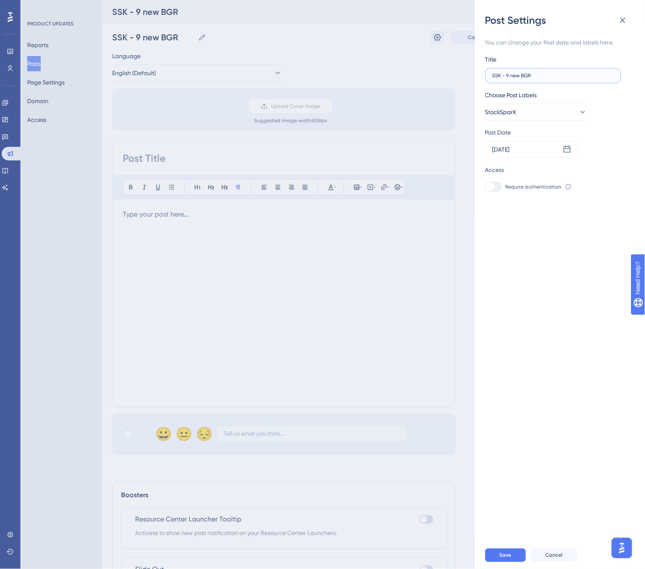
type input "SSK - 9 new BGR"
click at [496, 306] on button "Save" at bounding box center [505, 556] width 41 height 14
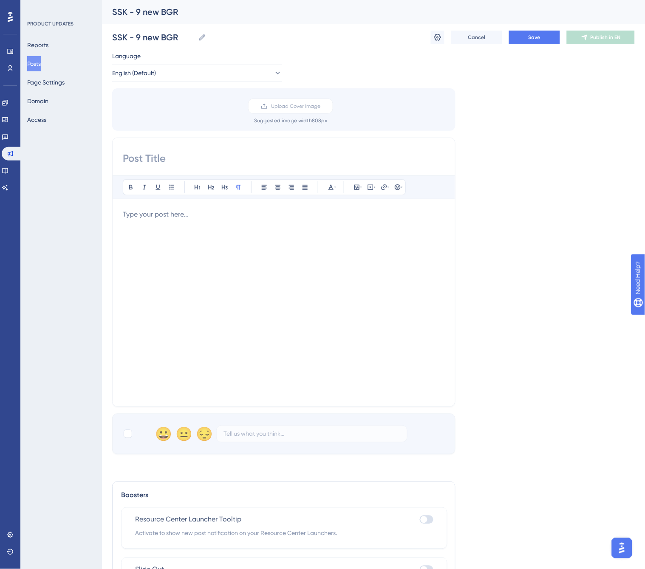
click at [136, 155] on input at bounding box center [284, 159] width 322 height 14
click at [185, 161] on input at bounding box center [284, 159] width 322 height 14
paste input "Enhance your listings with 9 new background styles"
type input "Enhance your listings with 9 new background styles"
click at [166, 221] on div at bounding box center [284, 302] width 322 height 187
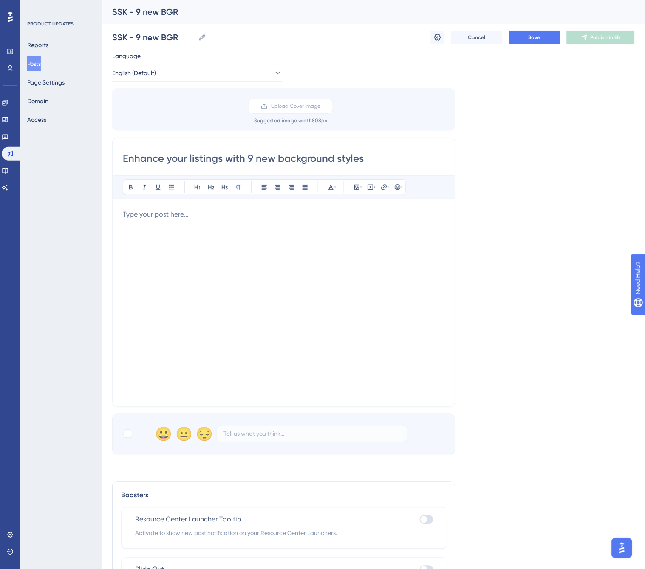
click at [138, 220] on div at bounding box center [284, 302] width 322 height 187
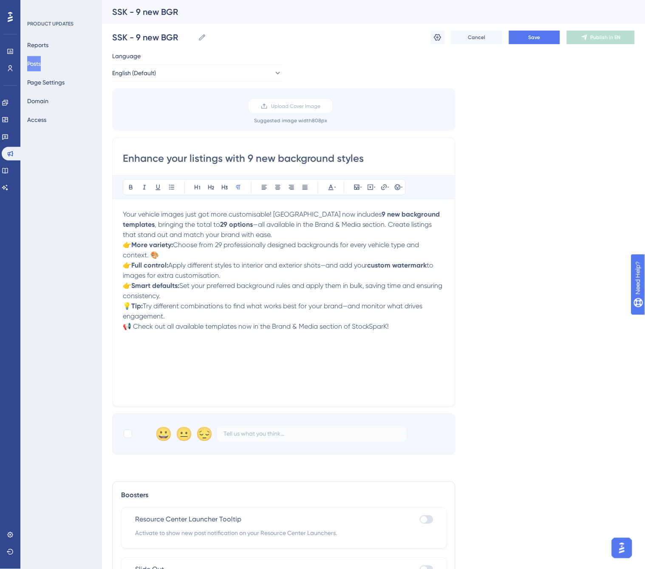
click at [122, 306] on div "Enhance your listings with 9 new background styles Bold Italic Underline Bullet…" at bounding box center [283, 272] width 343 height 269
click at [123, 306] on span "📢 Check out all available templates now in the Brand & Media section of StockSp…" at bounding box center [256, 327] width 266 height 8
drag, startPoint x: 321, startPoint y: 334, endPoint x: 275, endPoint y: 338, distance: 46.5
click at [275, 306] on span "📢 Check out all available templates now in the Brand & Media section of StockSp…" at bounding box center [256, 337] width 266 height 8
click at [126, 185] on button at bounding box center [131, 187] width 12 height 12
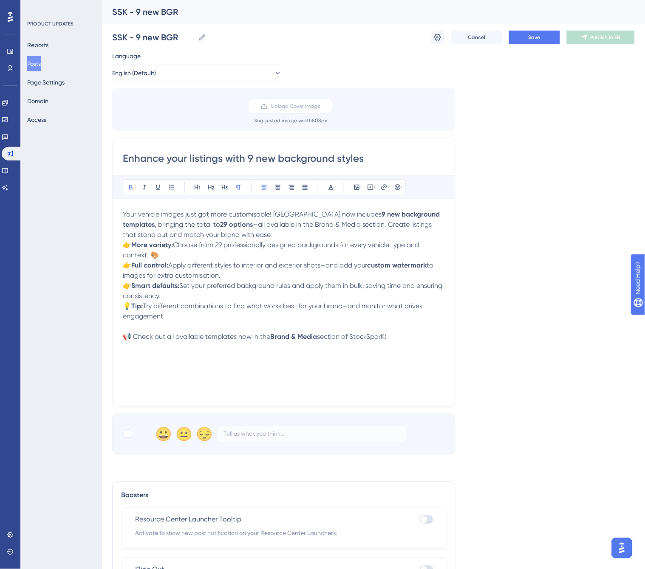
click at [277, 235] on p "Your vehicle images just got more customisable! StockSparK now includes 9 new b…" at bounding box center [284, 224] width 322 height 31
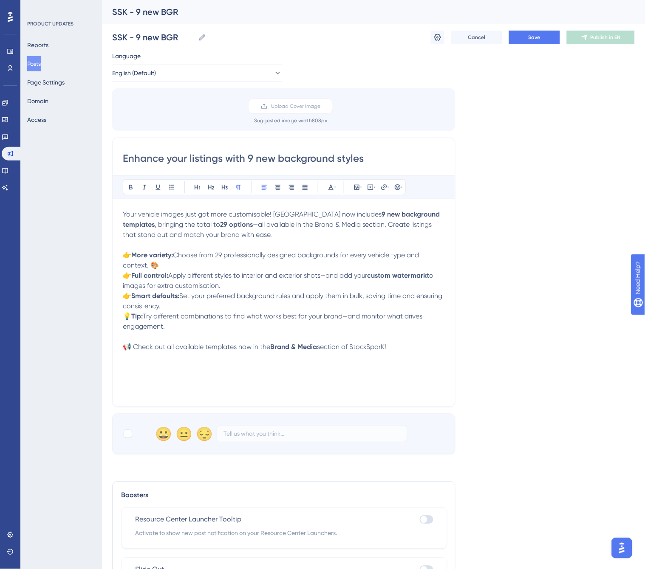
click at [260, 226] on span "—all available in the Brand & Media section. Create listings that stand out and…" at bounding box center [278, 230] width 311 height 18
click at [125, 306] on div at bounding box center [128, 434] width 10 height 10
checkbox input "true"
click at [538, 38] on span "Save" at bounding box center [535, 37] width 12 height 7
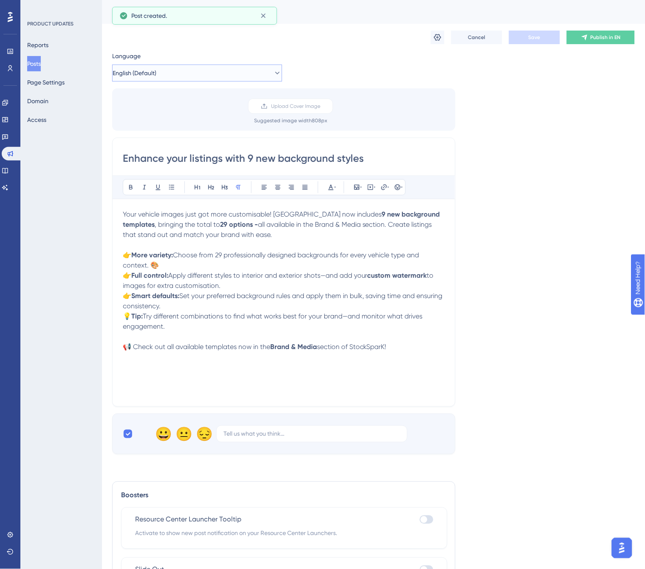
click at [171, 71] on button "English (Default)" at bounding box center [197, 73] width 170 height 17
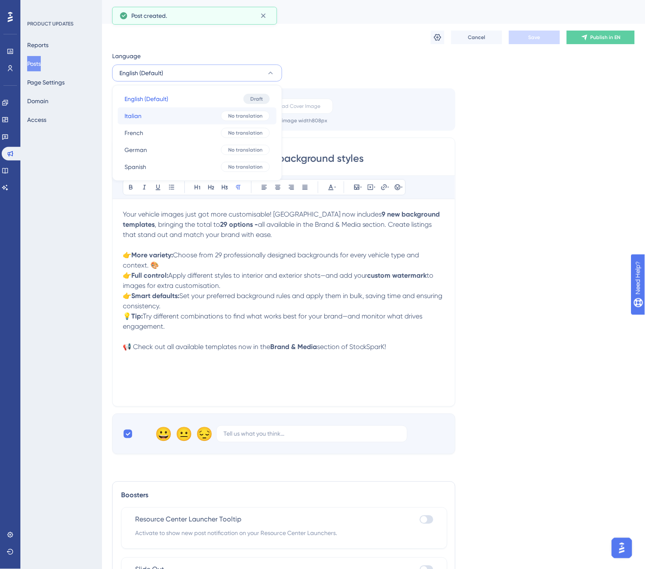
click at [156, 113] on button "Italian Italian No translation" at bounding box center [197, 116] width 159 height 17
checkbox input "false"
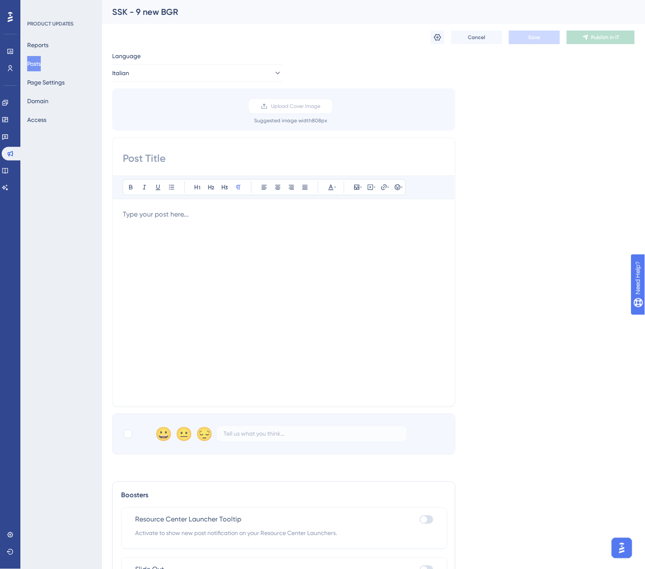
click at [171, 162] on input at bounding box center [284, 159] width 322 height 14
paste input "Migliora i tuoi annunci con 9 nuovi sfondi"
type input "Migliora i tuoi annunci con 9 nuovi sfondi"
click at [178, 207] on div "Bold Italic Underline Bullet Point Heading 1 Heading 2 Heading 3 Normal Align L…" at bounding box center [284, 285] width 322 height 221
click at [163, 222] on div at bounding box center [284, 302] width 322 height 187
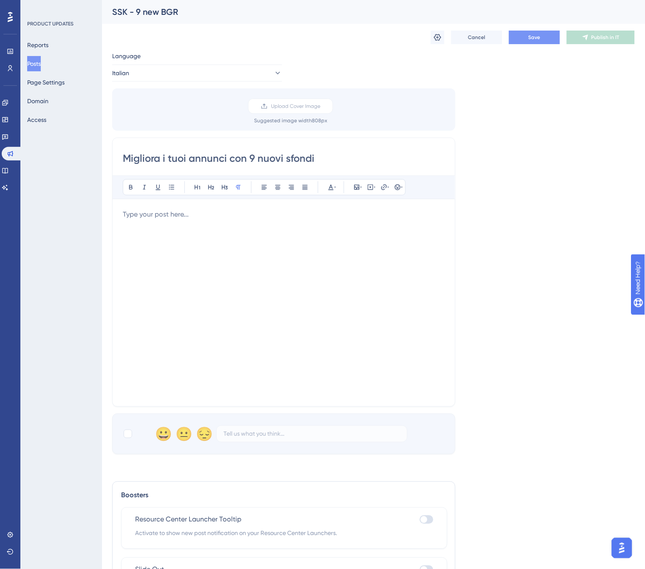
drag, startPoint x: 126, startPoint y: 436, endPoint x: 93, endPoint y: 459, distance: 40.9
click at [127, 306] on div at bounding box center [128, 434] width 8 height 8
checkbox input "true"
click at [156, 218] on p at bounding box center [284, 214] width 322 height 10
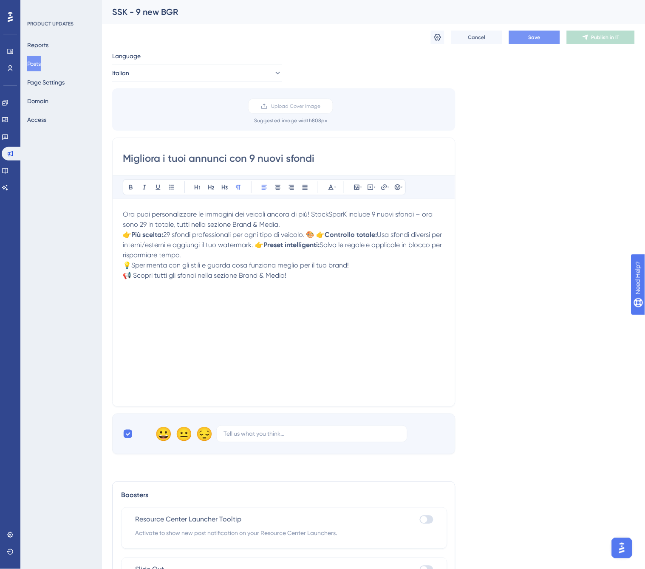
click at [288, 225] on p "Ora puoi personalizzare le immagini dei veicoli ancora di più! StockSparK inclu…" at bounding box center [284, 219] width 322 height 20
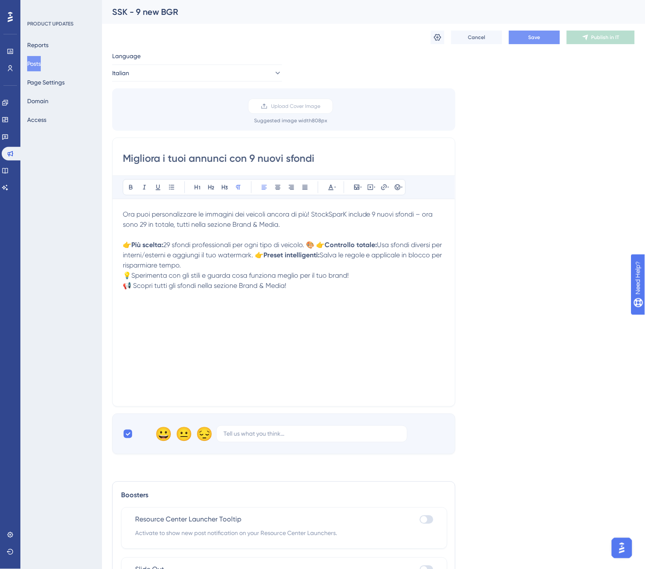
click at [125, 287] on span "📢 Scopri tutti gli sfondi nella sezione Brand & Media!" at bounding box center [205, 286] width 164 height 8
click at [123, 290] on p "📢 Scopri tutti gli sfondi nella sezione Brand & Media!" at bounding box center [284, 286] width 322 height 10
drag, startPoint x: 286, startPoint y: 295, endPoint x: 240, endPoint y: 294, distance: 45.9
click at [240, 294] on span "📢 Scopri tutti gli sfondi nella sezione Brand & Media!" at bounding box center [205, 296] width 164 height 8
click at [130, 188] on icon at bounding box center [130, 187] width 7 height 7
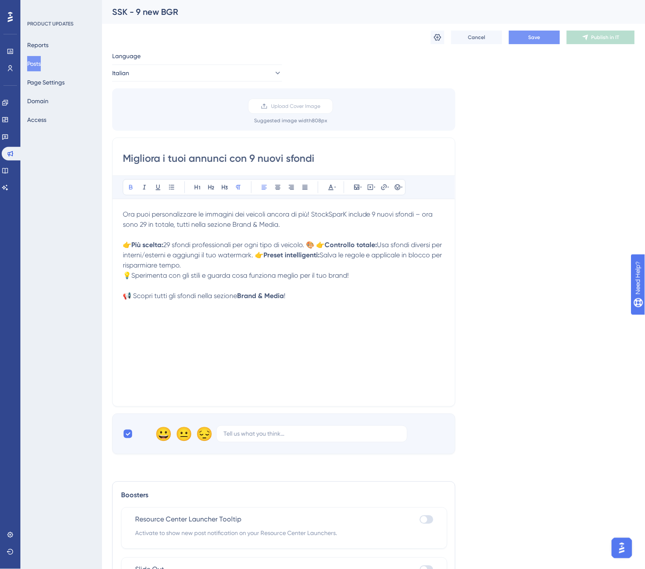
click at [325, 246] on span "29 sfondi professionali per ogni tipo di veicolo. 🎨 👉" at bounding box center [243, 245] width 161 height 8
click at [387, 253] on span "Usa sfondi diversi per interni/esterni e aggiungi il tuo watermark. 👉" at bounding box center [287, 255] width 207 height 8
click at [124, 277] on span "💡Sperimenta con gli stili e guarda cosa funziona meglio per il tuo brand!" at bounding box center [236, 276] width 226 height 8
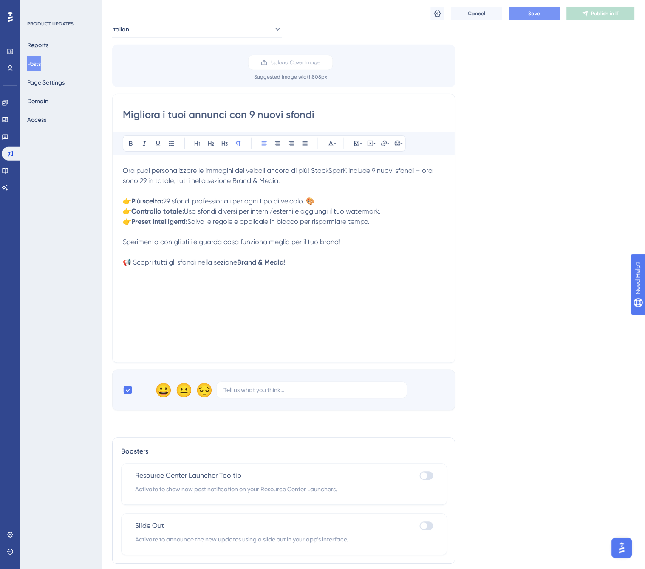
scroll to position [77, 0]
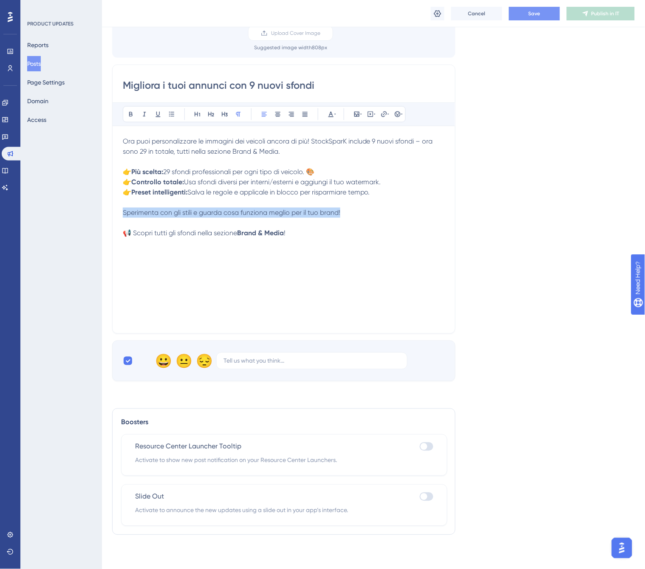
drag, startPoint x: 344, startPoint y: 212, endPoint x: 122, endPoint y: 216, distance: 222.3
click at [122, 216] on div "Migliora i tuoi annunci con 9 nuovi sfondi Bold Italic Underline Bullet Point H…" at bounding box center [283, 199] width 343 height 269
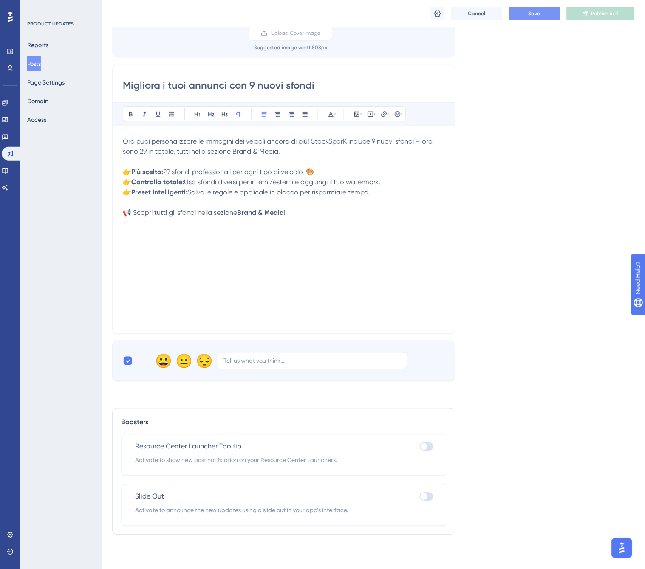
click at [133, 216] on p "📢 Scopri tutti gli sfondi nella sezione Brand & Media !" at bounding box center [284, 213] width 322 height 10
paste div
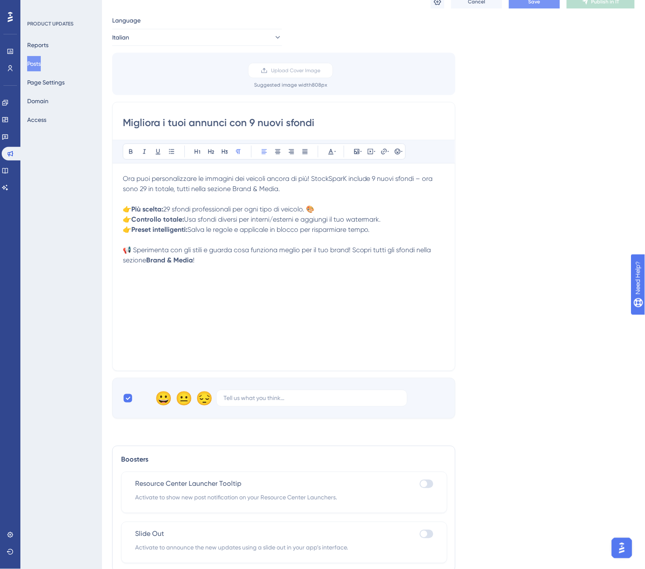
scroll to position [0, 0]
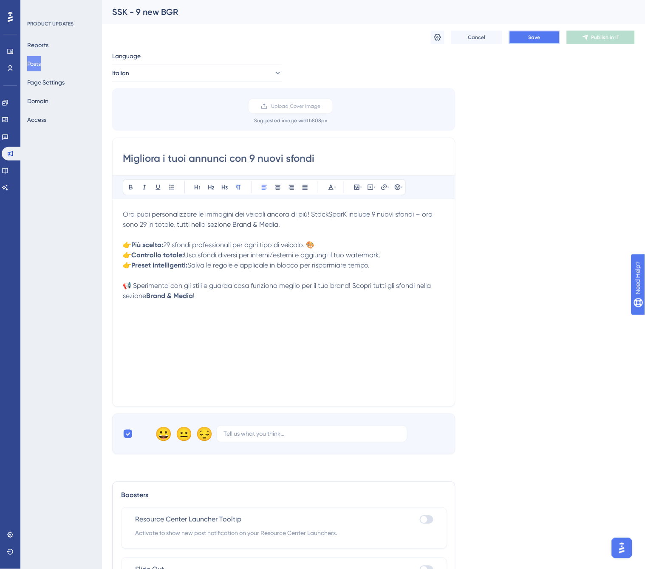
click at [525, 36] on button "Save" at bounding box center [534, 38] width 51 height 14
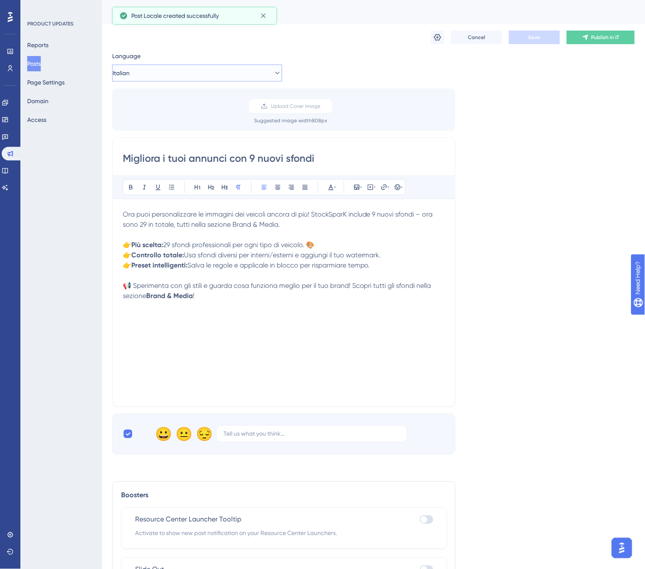
click at [257, 75] on button "Italian" at bounding box center [197, 73] width 170 height 17
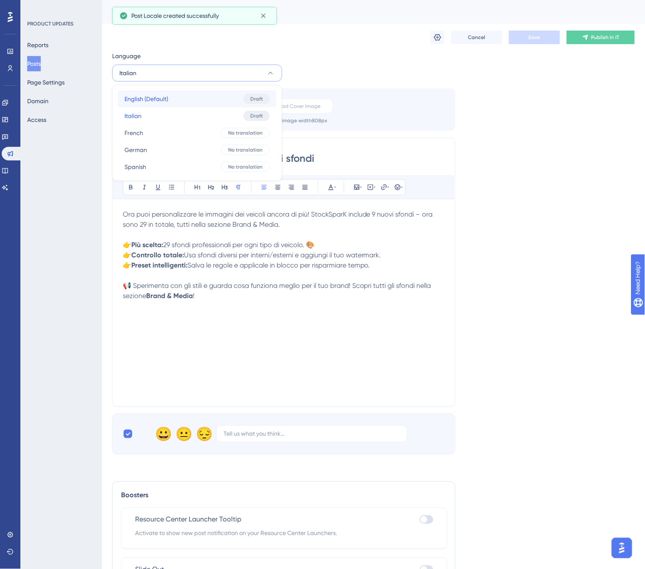
click at [190, 99] on button "English (Default) English (Default) Draft" at bounding box center [197, 99] width 159 height 17
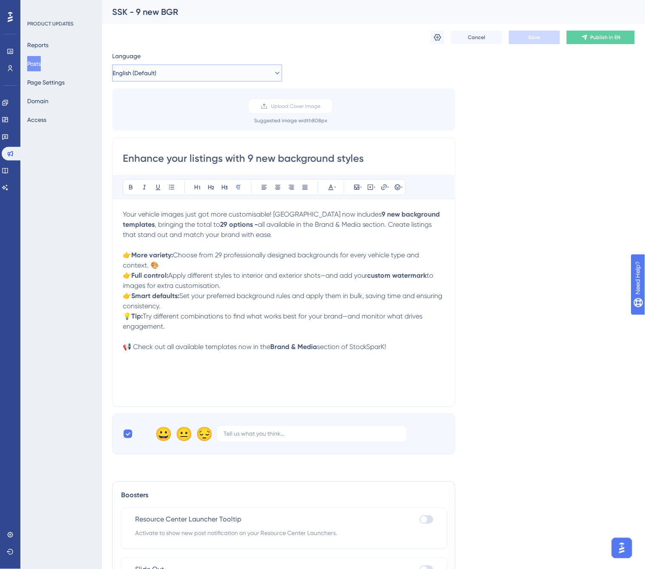
click at [243, 76] on button "English (Default)" at bounding box center [197, 73] width 170 height 17
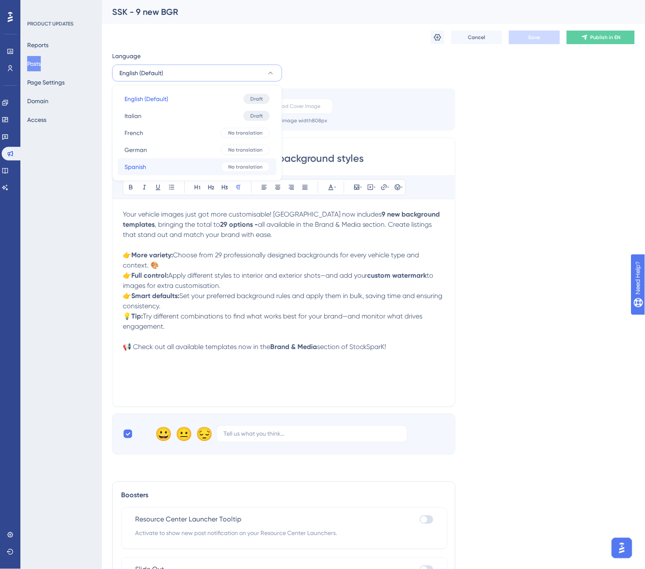
click at [166, 170] on button "Spanish Spanish No translation" at bounding box center [197, 167] width 159 height 17
checkbox input "false"
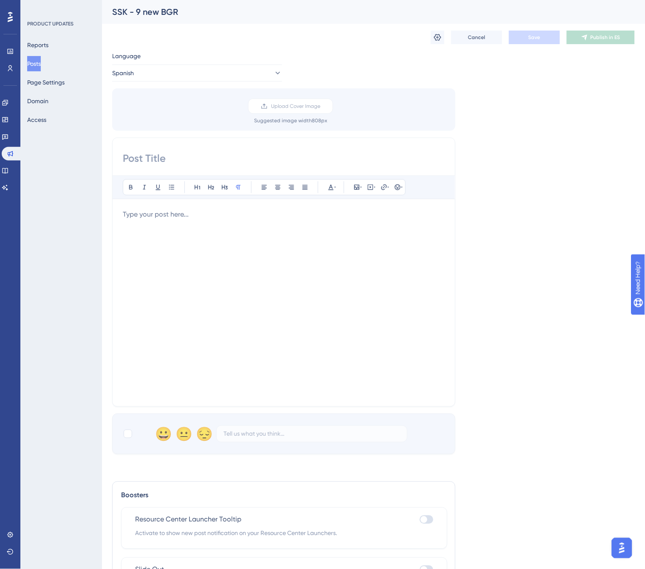
click at [183, 161] on input at bounding box center [284, 159] width 322 height 14
paste input "Mejora tus anuncios con 9 nuevos fondos"
type input "Mejora tus anuncios con 9 nuevos fondos"
click at [155, 218] on p at bounding box center [284, 214] width 322 height 10
click at [190, 212] on p at bounding box center [284, 214] width 322 height 10
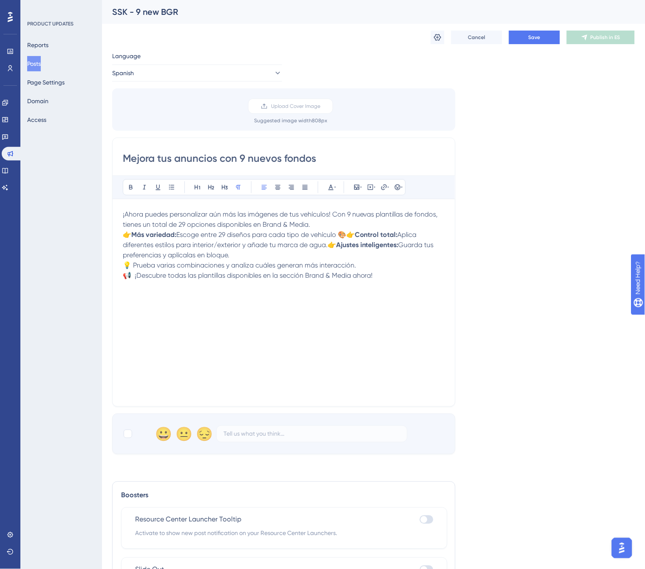
click at [314, 225] on p "¡Ahora puedes personalizar aún más las imágenes de tus vehículos! Con 9 nuevas …" at bounding box center [284, 219] width 322 height 20
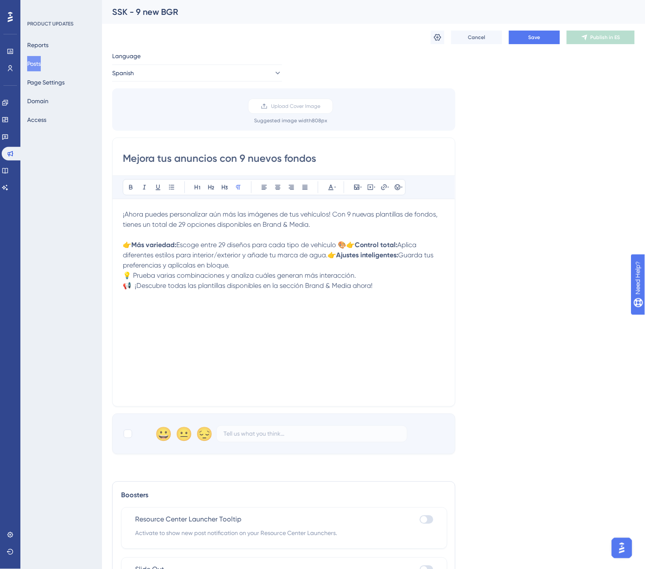
click at [353, 243] on span "Escoge entre 29 diseños para cada tipo de vehículo 🎨👉" at bounding box center [265, 245] width 178 height 8
click at [405, 256] on span "Aplica diferentes estilos para interior/exterior y añade tu marca de agua.👉" at bounding box center [291, 255] width 234 height 8
click at [127, 276] on span "💡 Prueba varias combinaciones y analiza cuáles generan más interacción." at bounding box center [239, 276] width 233 height 8
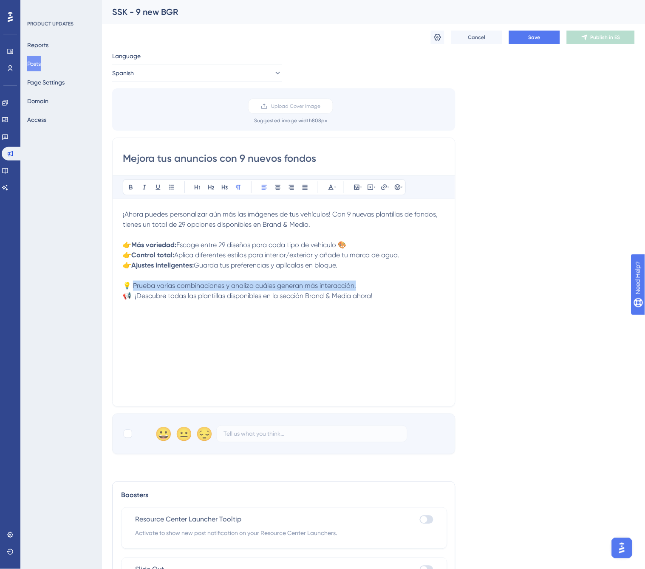
drag, startPoint x: 135, startPoint y: 285, endPoint x: 390, endPoint y: 286, distance: 255.0
click at [390, 286] on p "💡 Prueba varias combinaciones y analiza cuáles generan más interacción." at bounding box center [284, 286] width 322 height 10
click at [134, 299] on span "📢 ¡Descubre todas las plantillas disponibles en la sección Brand & Media ahora!" at bounding box center [248, 296] width 250 height 8
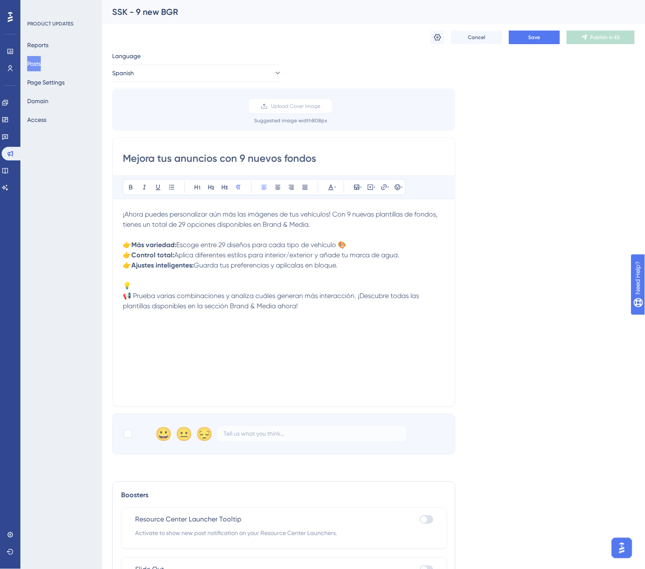
drag, startPoint x: 142, startPoint y: 284, endPoint x: 122, endPoint y: 285, distance: 19.1
click at [123, 285] on p "💡" at bounding box center [284, 286] width 322 height 10
click at [128, 306] on div at bounding box center [128, 434] width 8 height 8
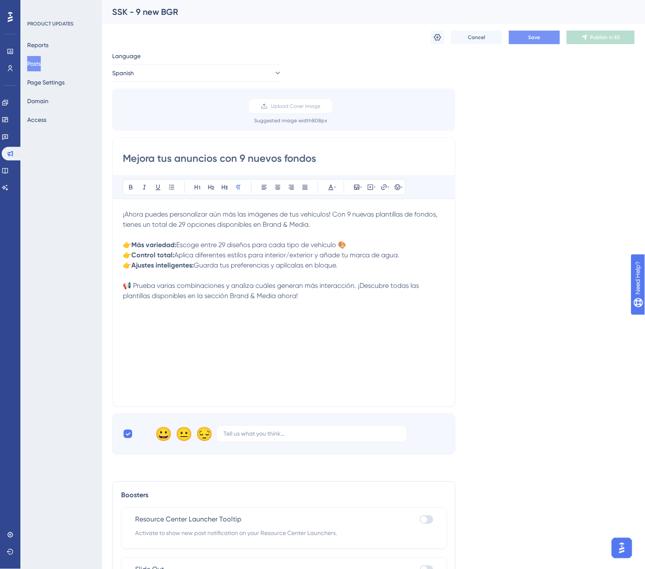
click at [524, 39] on button "Save" at bounding box center [534, 38] width 51 height 14
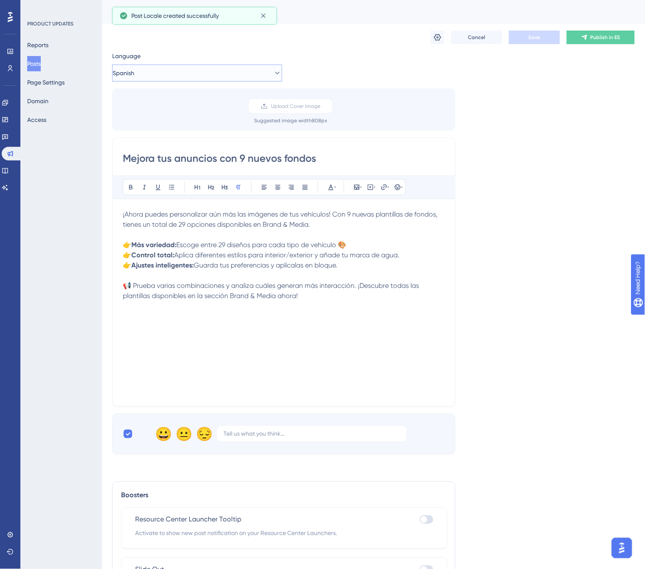
click at [221, 77] on button "Spanish" at bounding box center [197, 73] width 170 height 17
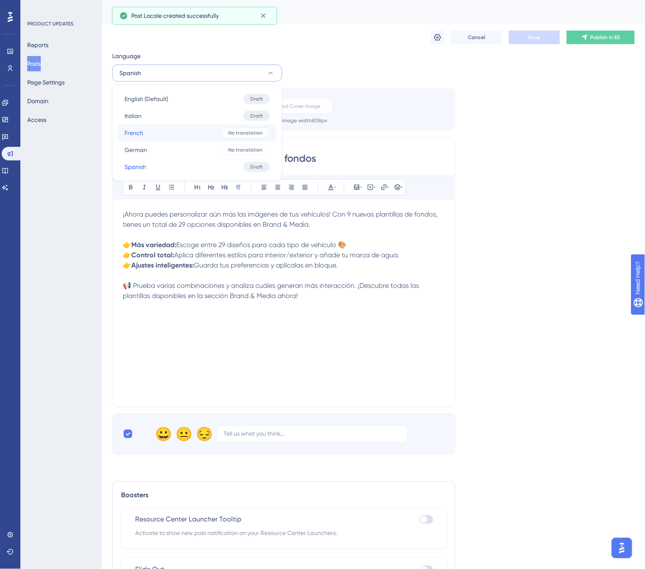
click at [175, 132] on button "French French No translation" at bounding box center [197, 133] width 159 height 17
checkbox input "false"
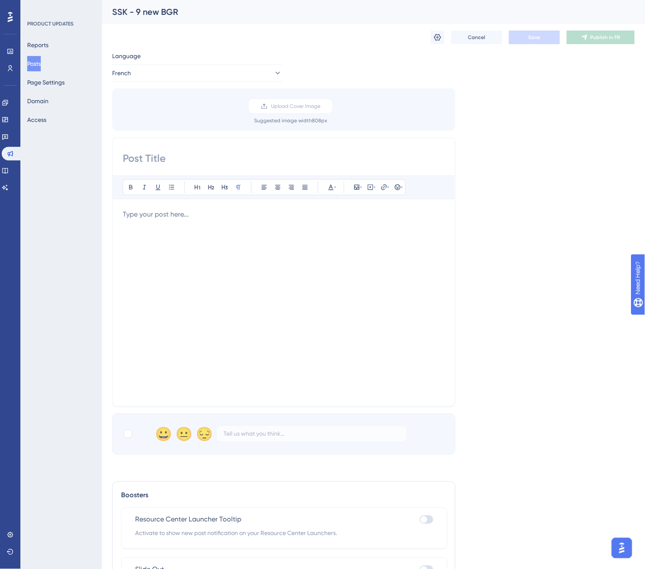
click at [183, 160] on input at bounding box center [284, 159] width 322 height 14
paste input "[PERSON_NAME] annonces avec 9 nouveaux arrière-plans"
type input "[PERSON_NAME] annonces avec 9 nouveaux arrière-plans"
click at [125, 306] on div at bounding box center [128, 434] width 8 height 8
checkbox input "true"
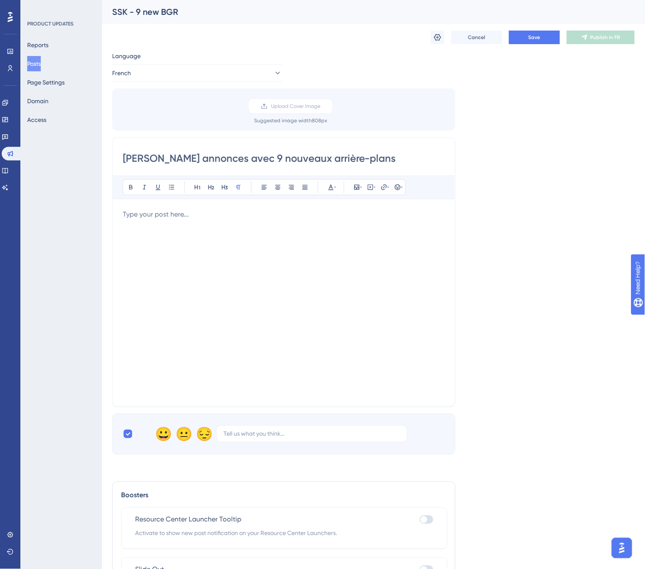
click at [153, 218] on p at bounding box center [284, 214] width 322 height 10
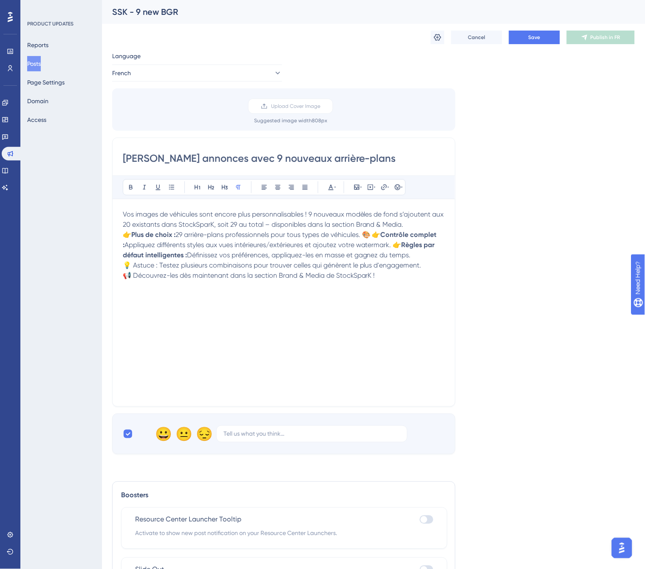
click at [419, 222] on p "Vos images de véhicules sont encore plus personnalisables ! 9 nouveaux modèles …" at bounding box center [284, 219] width 322 height 20
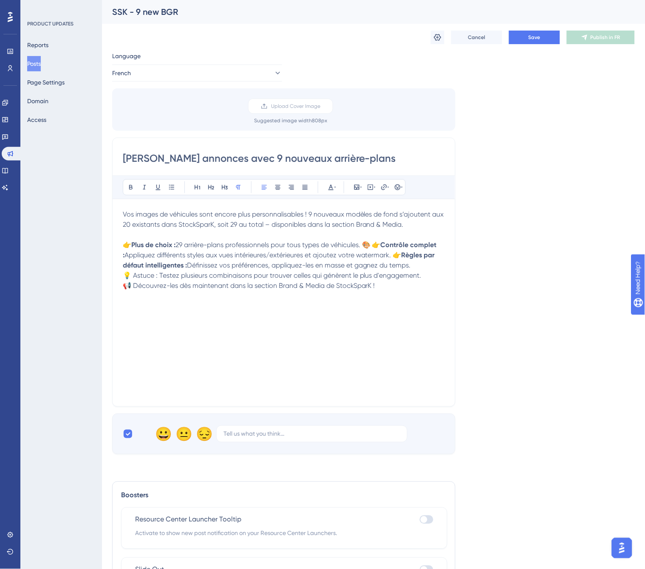
click at [379, 246] on span "29 arrière-plans professionnels pour tous types de véhicules. 🎨 👉" at bounding box center [277, 245] width 205 height 8
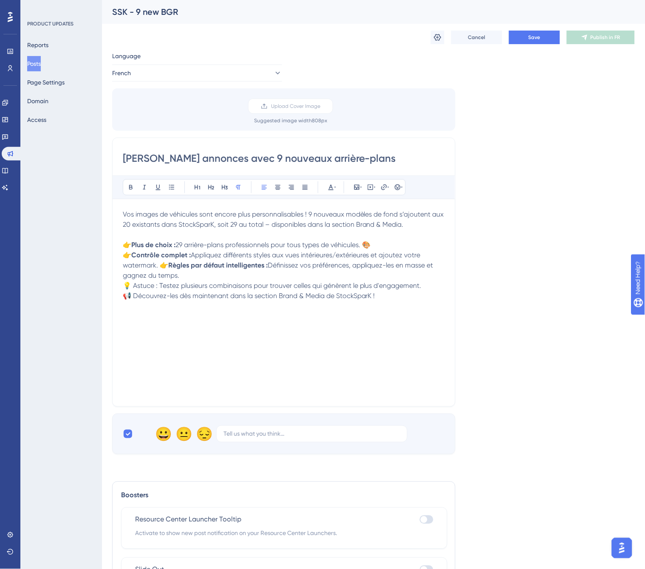
click at [160, 268] on span "Appliquez différents styles aux vues intérieures/extérieures et ajoutez votre w…" at bounding box center [273, 260] width 300 height 18
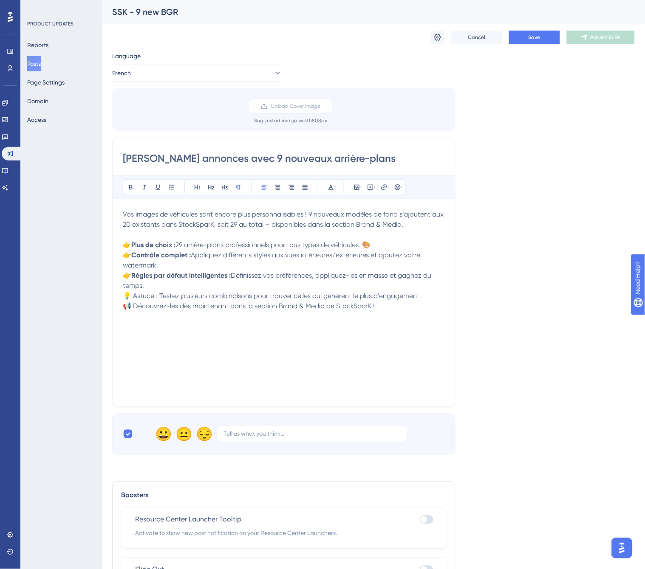
click at [123, 297] on span "💡 Astuce : Testez plusieurs combinaisons pour trouver celles qui génèrent le pl…" at bounding box center [272, 296] width 299 height 8
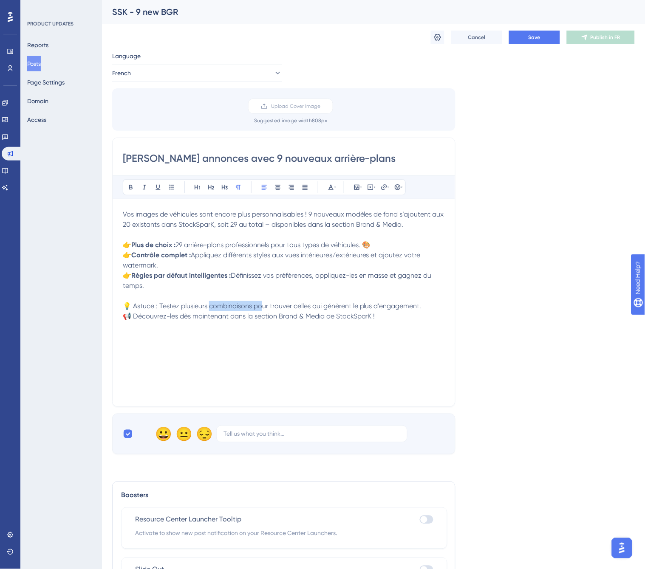
click at [263, 303] on span "💡 Astuce : Testez plusieurs combinaisons pour trouver celles qui génèrent le pl…" at bounding box center [272, 306] width 299 height 8
drag, startPoint x: 426, startPoint y: 302, endPoint x: 133, endPoint y: 310, distance: 292.9
click at [133, 306] on p "💡 Astuce : Testez plusieurs combinaisons pour trouver celles qui génèrent le pl…" at bounding box center [284, 306] width 322 height 10
click at [135, 306] on span "📢 Découvrez-les dès maintenant dans la section Brand & Media de StockSparK !" at bounding box center [249, 316] width 252 height 8
paste div
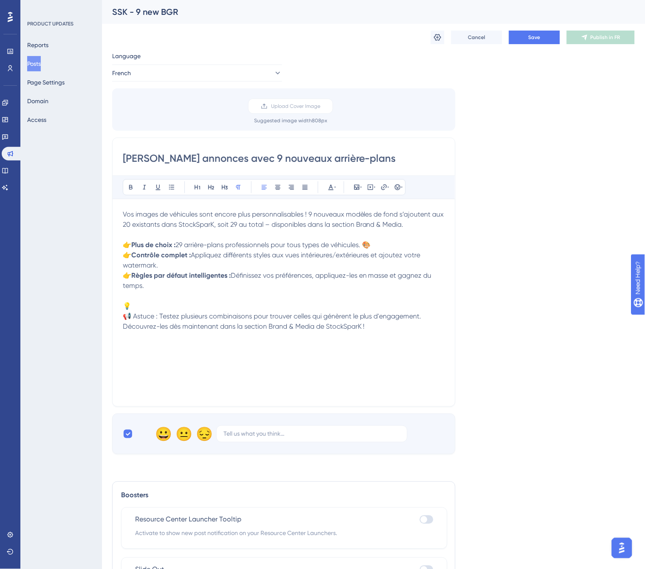
drag, startPoint x: 147, startPoint y: 304, endPoint x: 108, endPoint y: 307, distance: 38.8
click at [108, 306] on div "Performance Users Engagement Widgets Feedback Product Updates Knowledge Base AI…" at bounding box center [373, 314] width 543 height 629
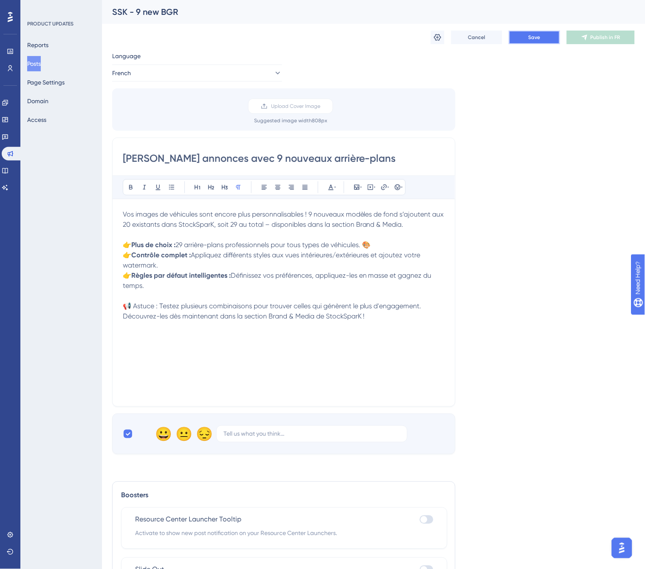
click at [546, 41] on button "Save" at bounding box center [534, 38] width 51 height 14
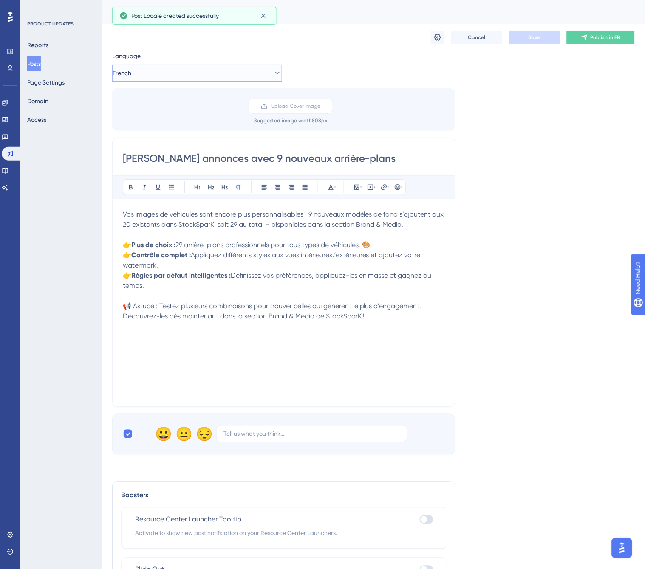
click at [254, 73] on button "French" at bounding box center [197, 73] width 170 height 17
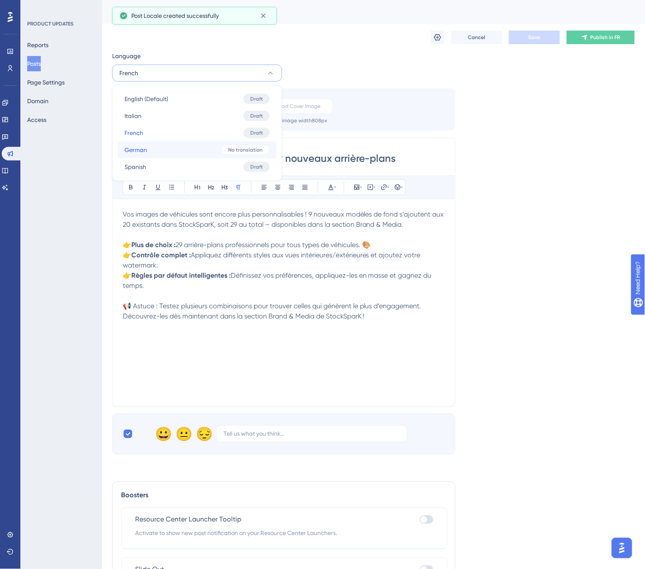
click at [175, 150] on button "German German No translation" at bounding box center [197, 150] width 159 height 17
checkbox input "false"
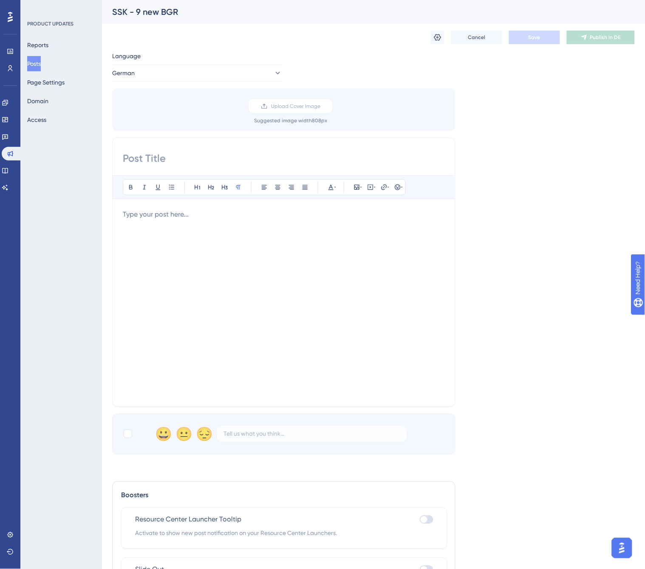
click at [159, 159] on input at bounding box center [284, 159] width 322 height 14
click at [179, 159] on input at bounding box center [284, 159] width 322 height 14
paste input "Ihre Fahrzeuginserate mit 9 neuen Hintergrund Stilen aufwerten"
type input "Ihre Fahrzeuginserate mit 9 neuen Hintergrund Stilen aufwerten"
click at [160, 223] on div at bounding box center [284, 302] width 322 height 187
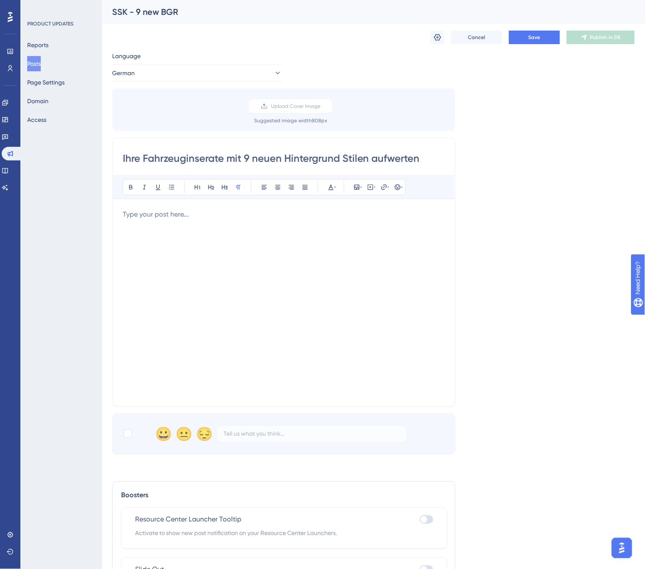
click at [157, 228] on div at bounding box center [284, 302] width 322 height 187
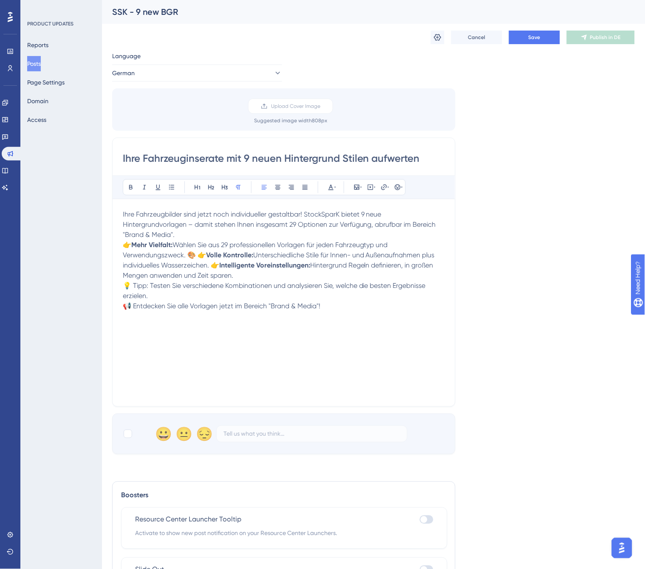
click at [180, 236] on p "Ihre Fahrzeugbilder sind jetzt noch individueller gestaltbar! StockSparK bietet…" at bounding box center [284, 224] width 322 height 31
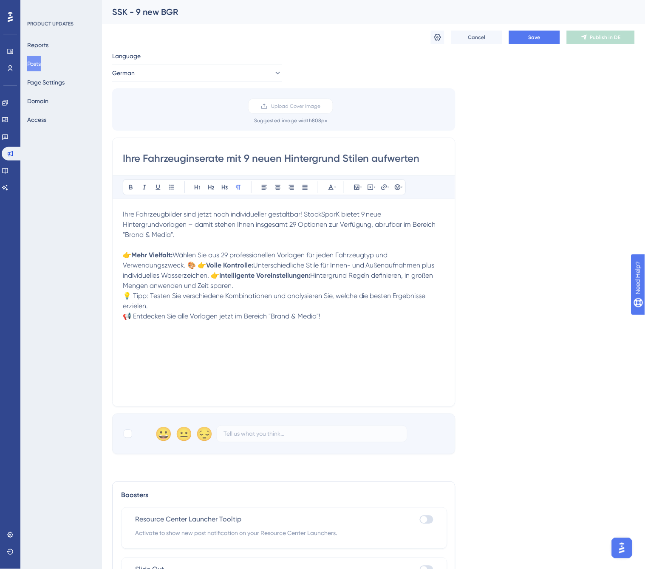
click at [199, 266] on span "Wählen Sie aus 29 professionellen Vorlagen für jeden Fahrzeugtyp und Verwendung…" at bounding box center [256, 260] width 267 height 18
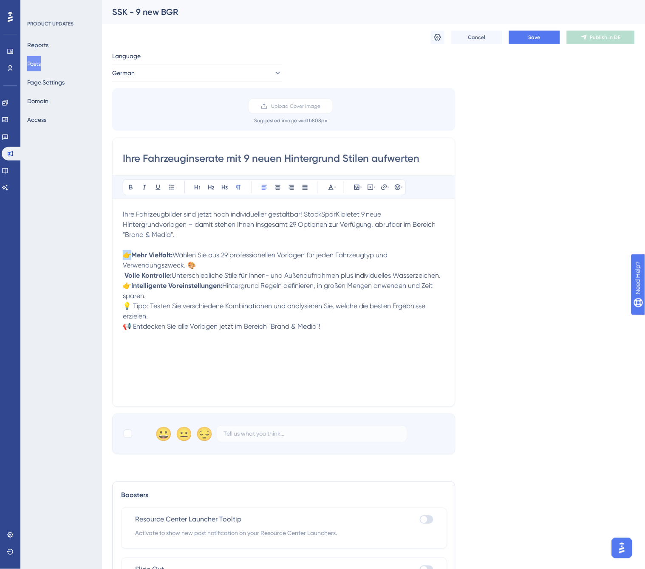
drag, startPoint x: 132, startPoint y: 254, endPoint x: 112, endPoint y: 260, distance: 21.1
click at [112, 260] on div "Ihre Fahrzeuginserate mit 9 neuen Hintergrund Stilen aufwerten Bold Italic Unde…" at bounding box center [283, 272] width 343 height 269
copy span "👉"
click at [120, 277] on div "Ihre Fahrzeuginserate mit 9 neuen Hintergrund Stilen aufwerten Bold Italic Unde…" at bounding box center [283, 272] width 343 height 269
click at [122, 278] on div "Ihre Fahrzeuginserate mit 9 neuen Hintergrund Stilen aufwerten Bold Italic Unde…" at bounding box center [283, 272] width 343 height 269
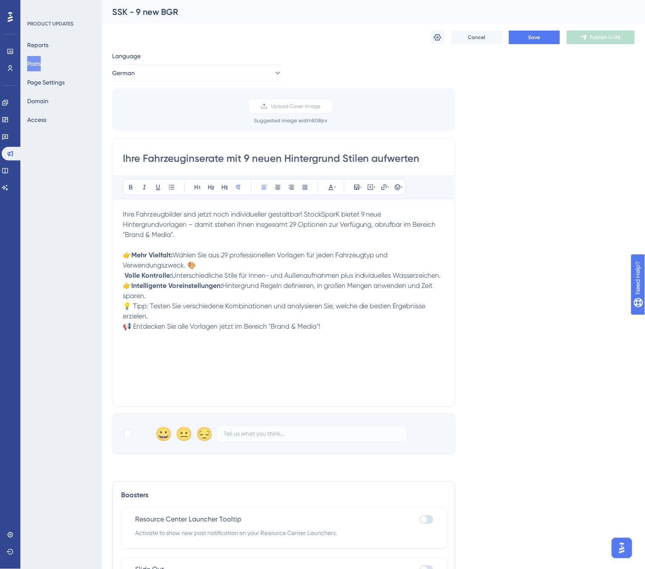
click at [122, 275] on div "Ihre Fahrzeuginserate mit 9 neuen Hintergrund Stilen aufwerten Bold Italic Unde…" at bounding box center [283, 272] width 343 height 269
click at [124, 275] on span at bounding box center [124, 276] width 2 height 8
paste div
click at [176, 287] on span "Unterschiedliche Stile für Innen- und Außenaufnahmen plus individuelles Wasserz…" at bounding box center [261, 281] width 277 height 18
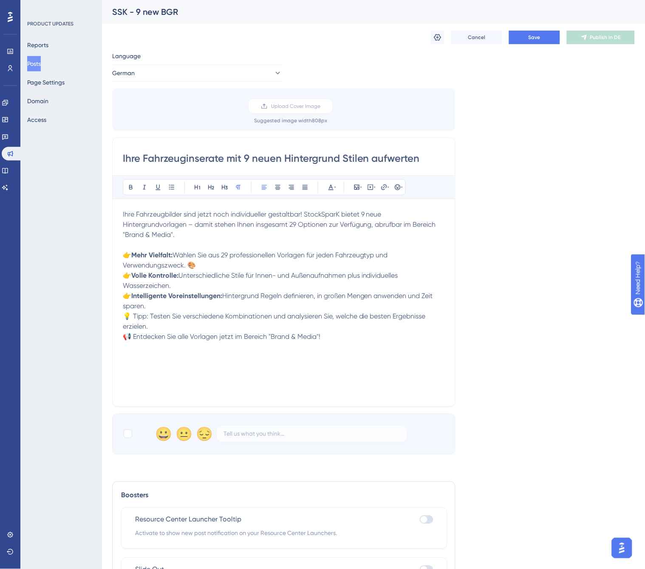
click at [147, 306] on p "👉 Intelligente Voreinstellungen: Hintergrund Regeln definieren, in großen Menge…" at bounding box center [284, 301] width 322 height 20
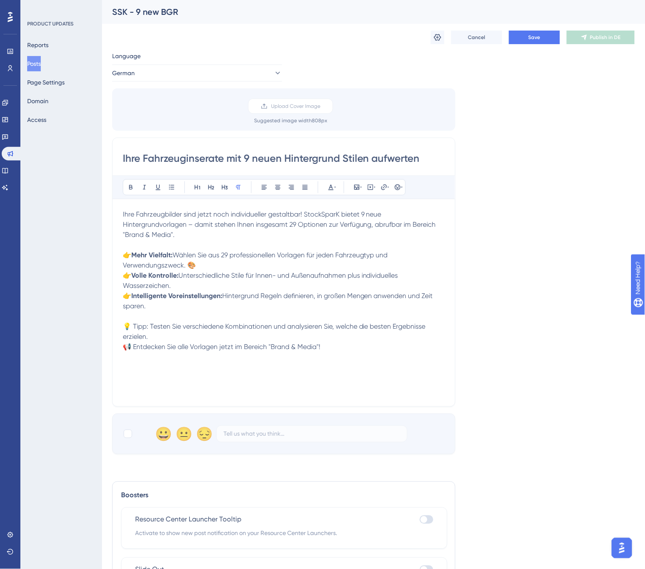
click at [124, 306] on p "📢 Entdecken Sie alle Vorlagen jetzt im Bereich "Brand & Media"!" at bounding box center [284, 347] width 322 height 10
drag, startPoint x: 320, startPoint y: 357, endPoint x: 271, endPoint y: 357, distance: 49.7
click at [271, 306] on span "📢 Entdecken Sie alle Vorlagen jetzt im Bereich "Brand & Media"!" at bounding box center [222, 357] width 198 height 8
click at [133, 188] on icon at bounding box center [130, 187] width 7 height 7
click at [130, 306] on div at bounding box center [128, 434] width 8 height 8
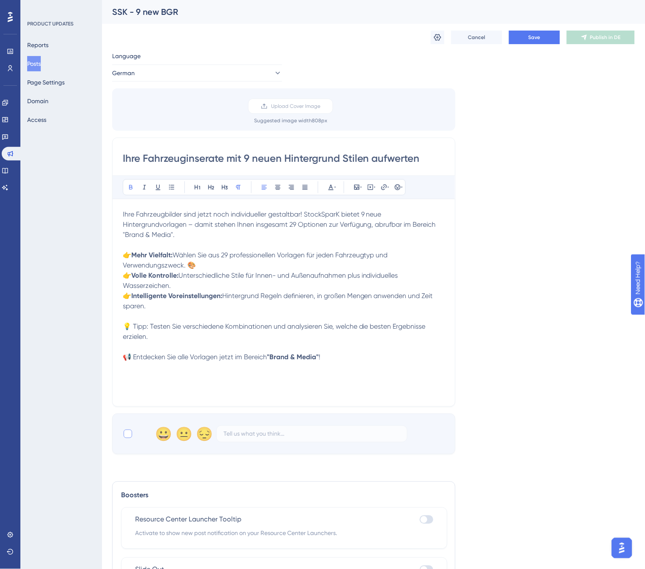
checkbox input "true"
click at [535, 45] on div "Cancel Save Publish in DE" at bounding box center [373, 37] width 523 height 27
click at [535, 37] on span "Save" at bounding box center [535, 37] width 12 height 7
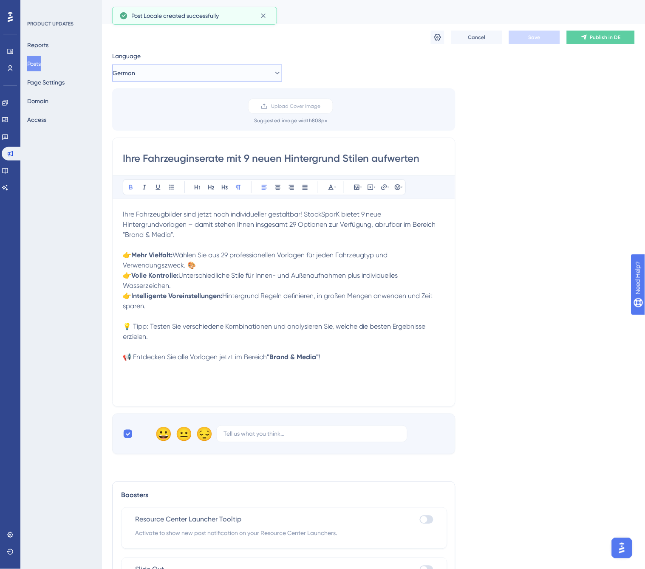
click at [262, 71] on button "German" at bounding box center [197, 73] width 170 height 17
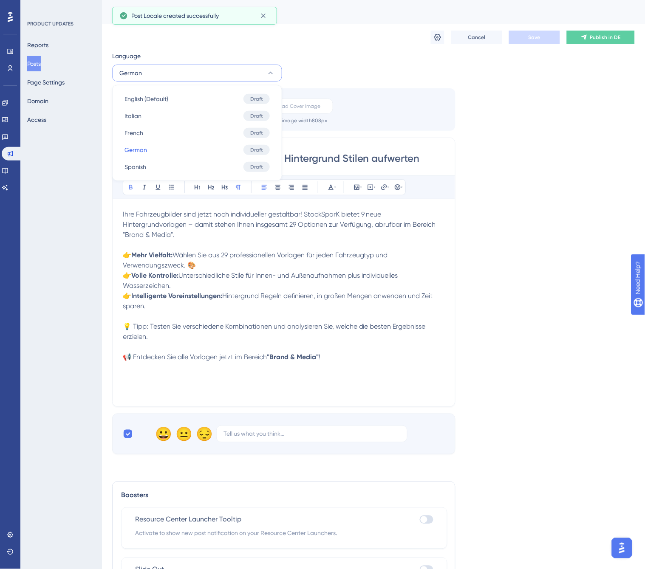
click at [557, 235] on div "Language German English (Default) English (Default) Draft Italian Italian Draft…" at bounding box center [373, 253] width 523 height 404
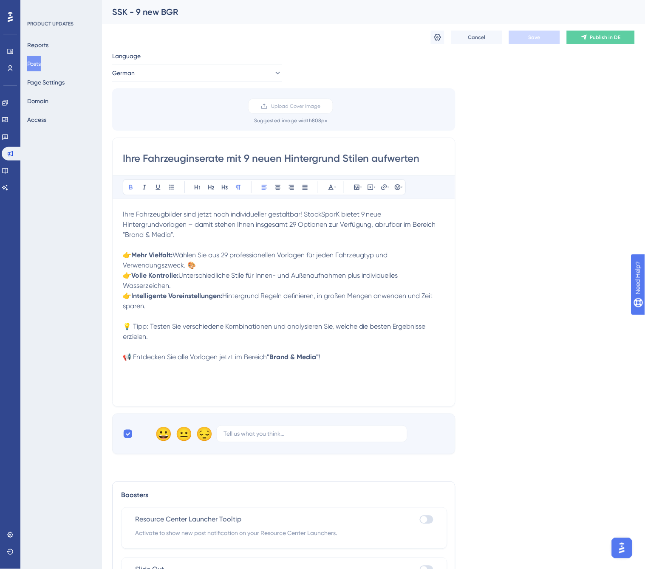
drag, startPoint x: 43, startPoint y: 62, endPoint x: 56, endPoint y: 66, distance: 13.6
click at [41, 61] on button "Posts" at bounding box center [34, 63] width 14 height 15
